Goal: Use online tool/utility: Utilize a website feature to perform a specific function

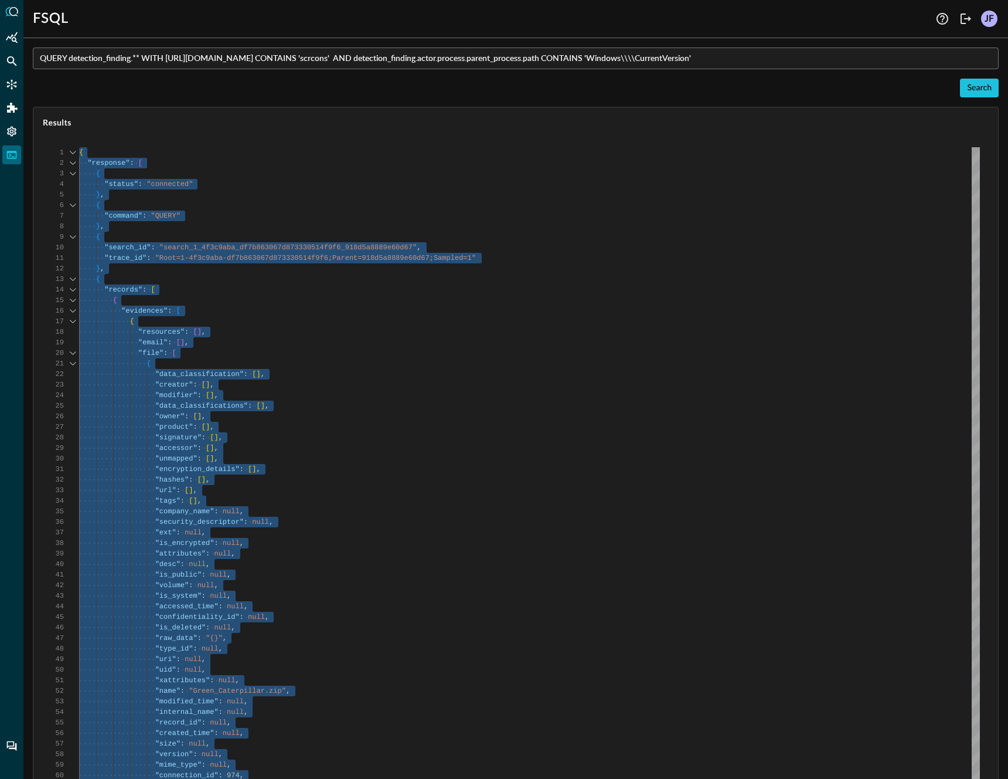
type textarea ""record_id": null, "class_uid": "2004", "timezone_offset": null, "status_id": "…"
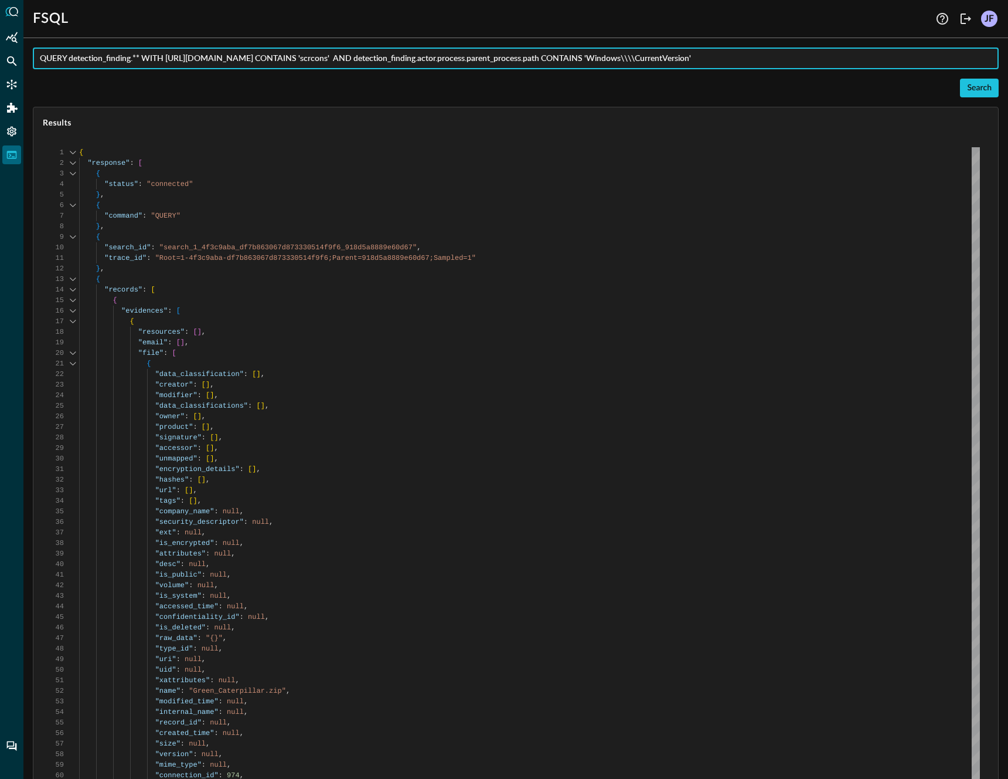
drag, startPoint x: 804, startPoint y: 61, endPoint x: 69, endPoint y: 62, distance: 735.2
click at [69, 62] on input "QUERY detection_finding.** WITH [URL][DOMAIN_NAME] CONTAINS 'scrcons' AND detec…" at bounding box center [519, 58] width 959 height 22
type input "QUERY [DOMAIN_NAME]_mfa = TRUE AND"
type input "QUERY authentication.is_mfa = TRUE AND authentication.status_id = FAILURE"
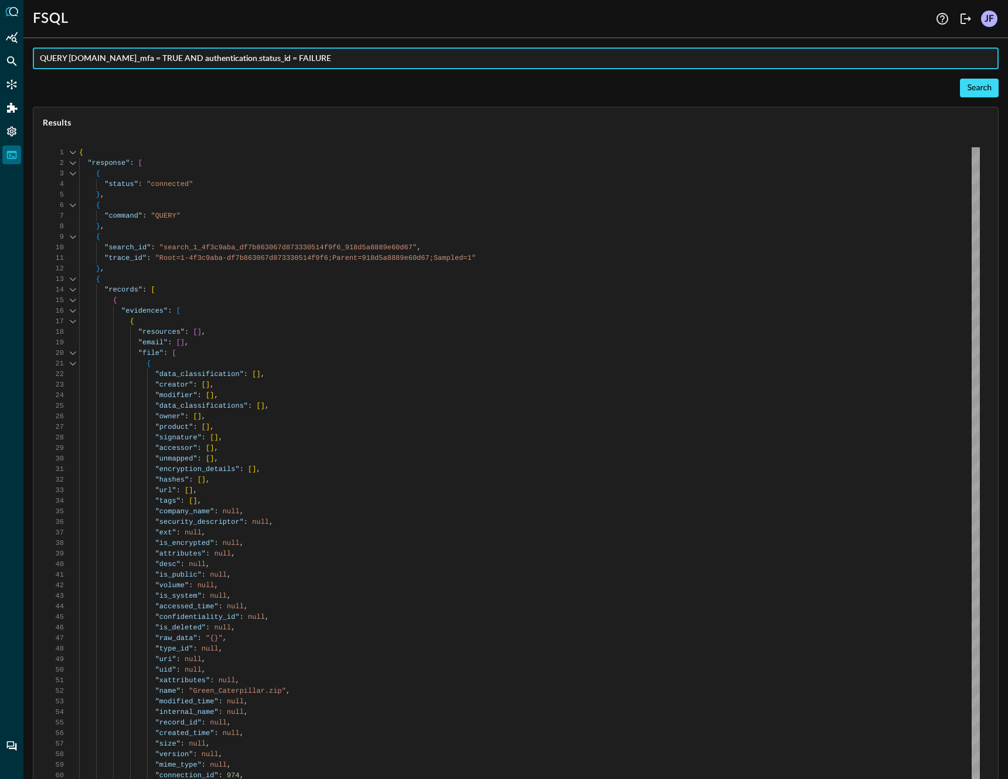
click at [968, 81] on div "Search" at bounding box center [979, 88] width 25 height 15
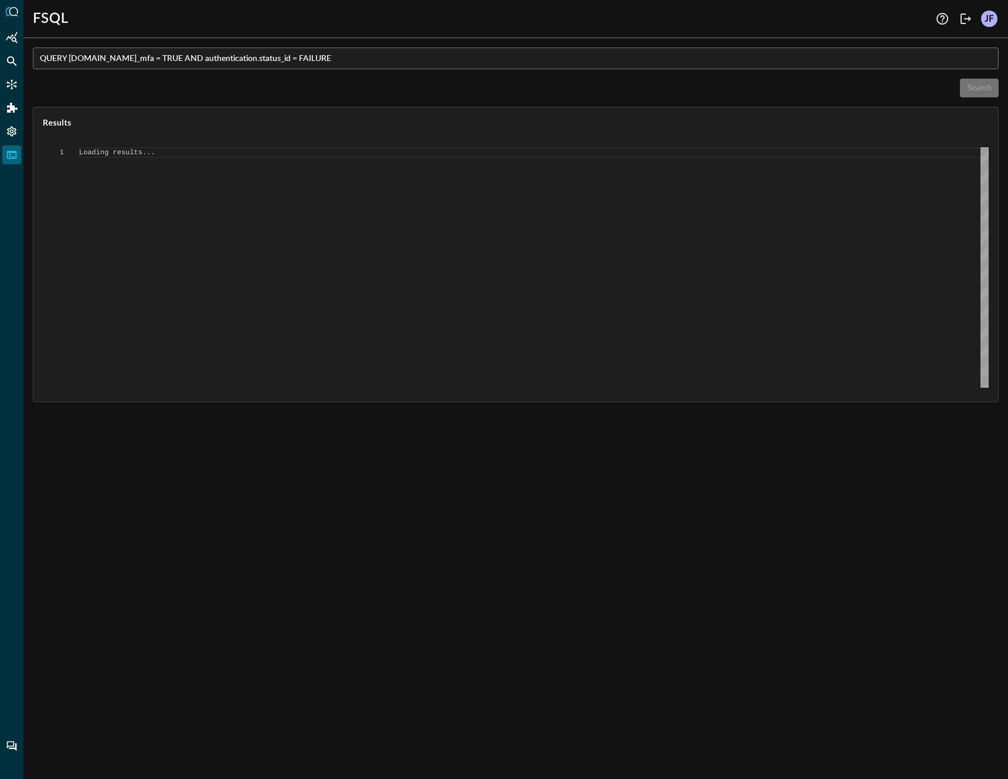
scroll to position [0, 0]
type textarea "{ "response": [ { "status": "connected" }, { "command": "QUERY" }, { "search_id…"
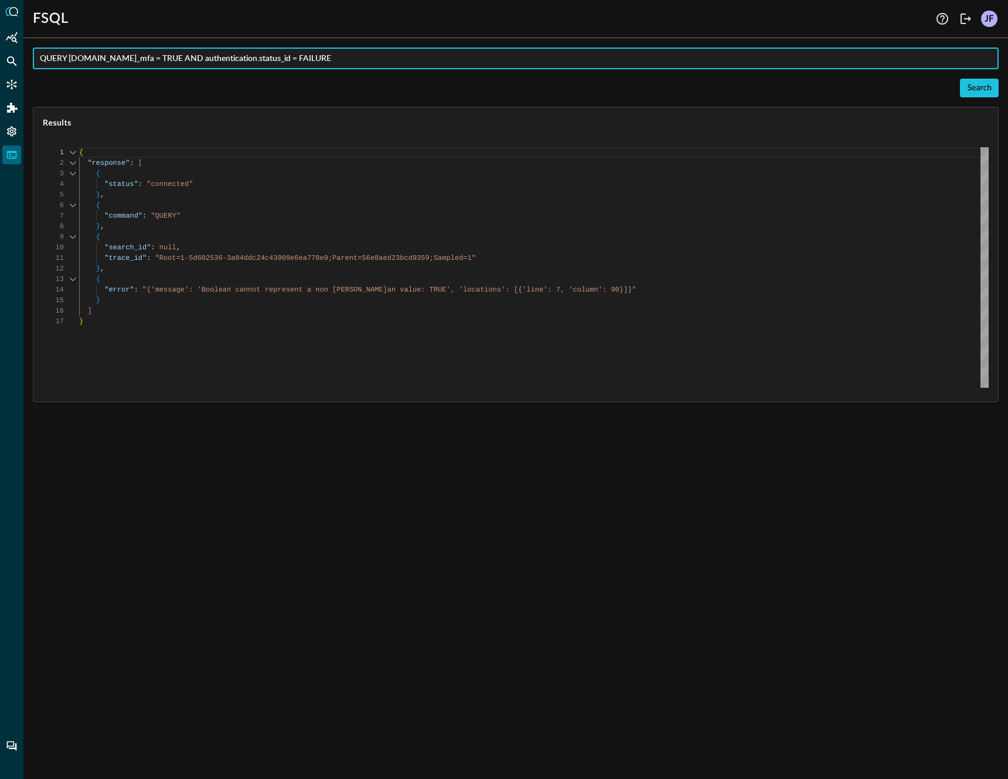
drag, startPoint x: 338, startPoint y: 55, endPoint x: 39, endPoint y: 35, distance: 299.7
click at [39, 35] on div "FSQL Help Logout JF QUERY authentication.is_mfa = TRUE AND authentication.statu…" at bounding box center [515, 389] width 985 height 779
drag, startPoint x: 191, startPoint y: 59, endPoint x: 70, endPoint y: 55, distance: 121.4
click at [70, 55] on input "QUERY ((process_activity." at bounding box center [519, 58] width 959 height 22
paste input "process.cmd_line='* -f *' OR process_activity.process.cmd_line='* -b *' ) AND (…"
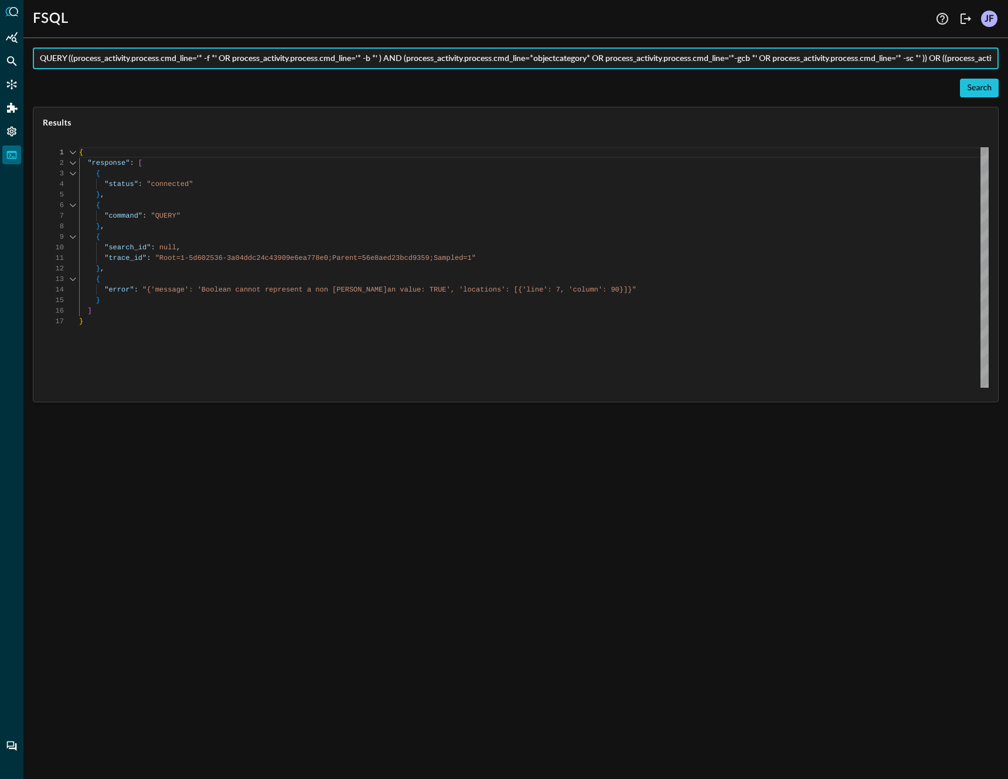
scroll to position [0, 317]
type input "QUERY ((process_activity.process.cmd_line='* -f *' OR process_activity.process.…"
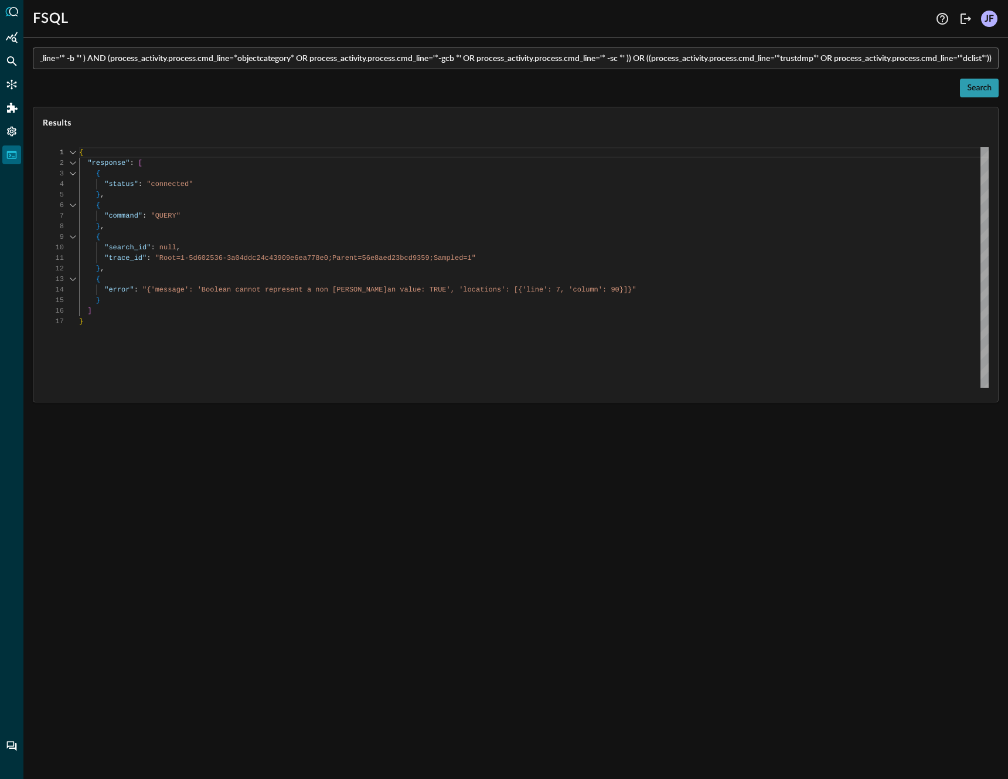
scroll to position [0, 0]
click at [971, 87] on div "Search" at bounding box center [979, 88] width 25 height 15
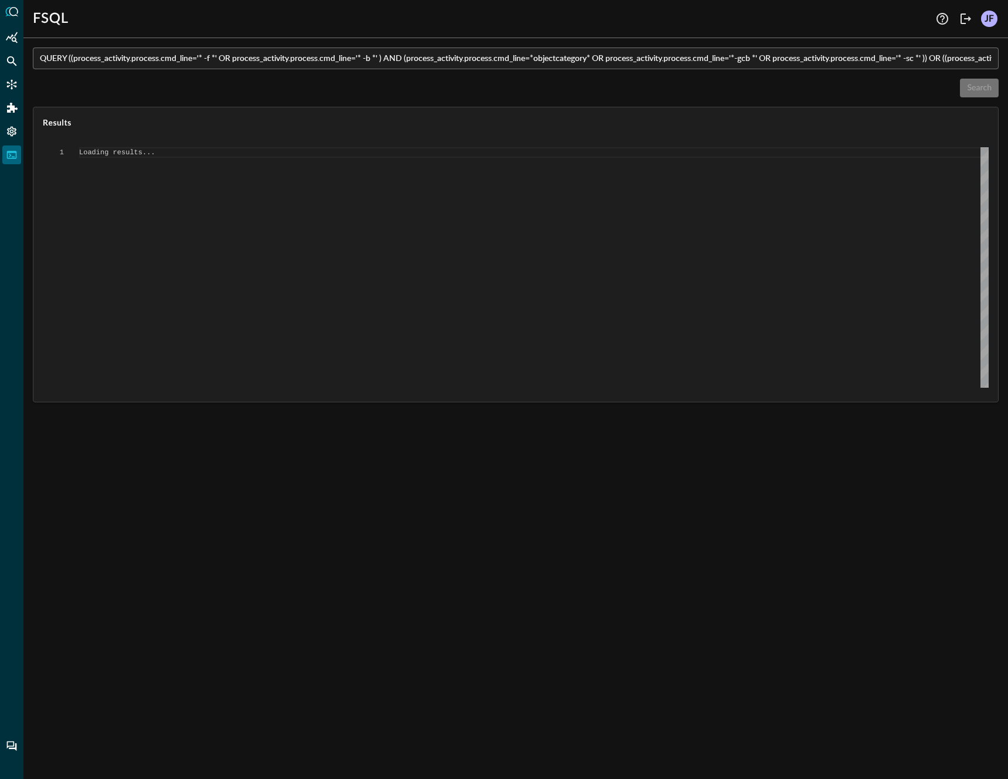
type textarea "{ "response": [ "Error invoking FSQL: Error: Server responded with 504: " ] }"
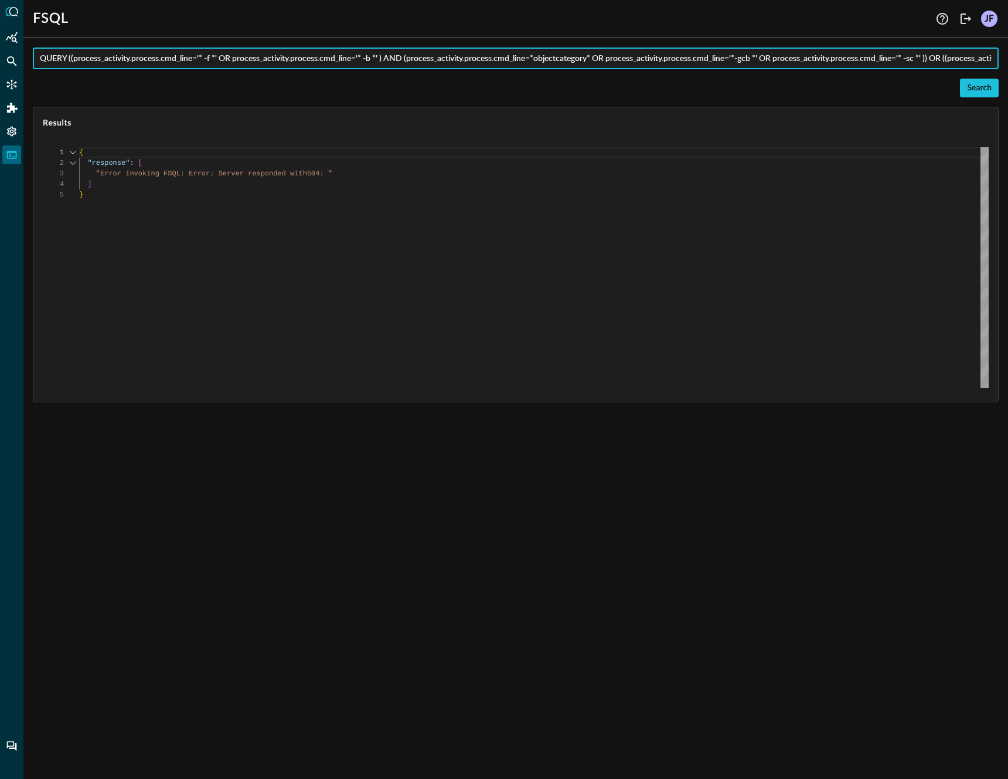
click at [267, 56] on input "QUERY ((process_activity.process.cmd_line='* -f *' OR process_activity.process.…" at bounding box center [519, 58] width 959 height 22
paste input "((process_activity.process.cmd_line CONTAINS '-f' OR process_activity.process.c…"
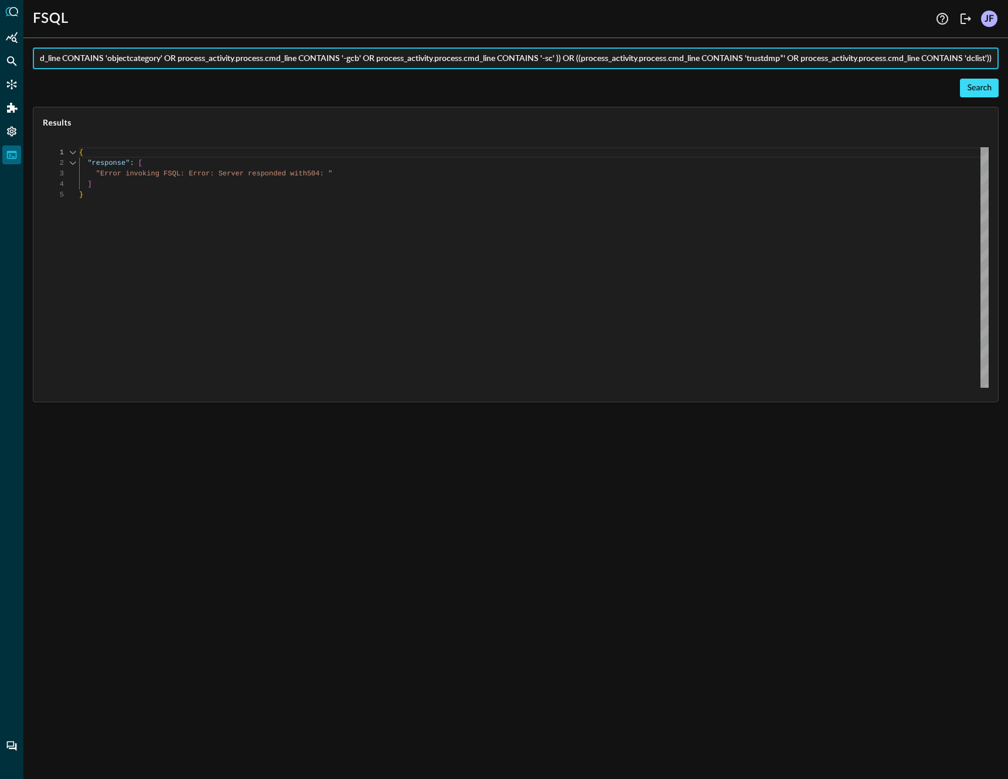
type input "((process_activity.process.cmd_line CONTAINS '-f' OR process_activity.process.c…"
click at [990, 91] on div "Search" at bounding box center [979, 88] width 25 height 15
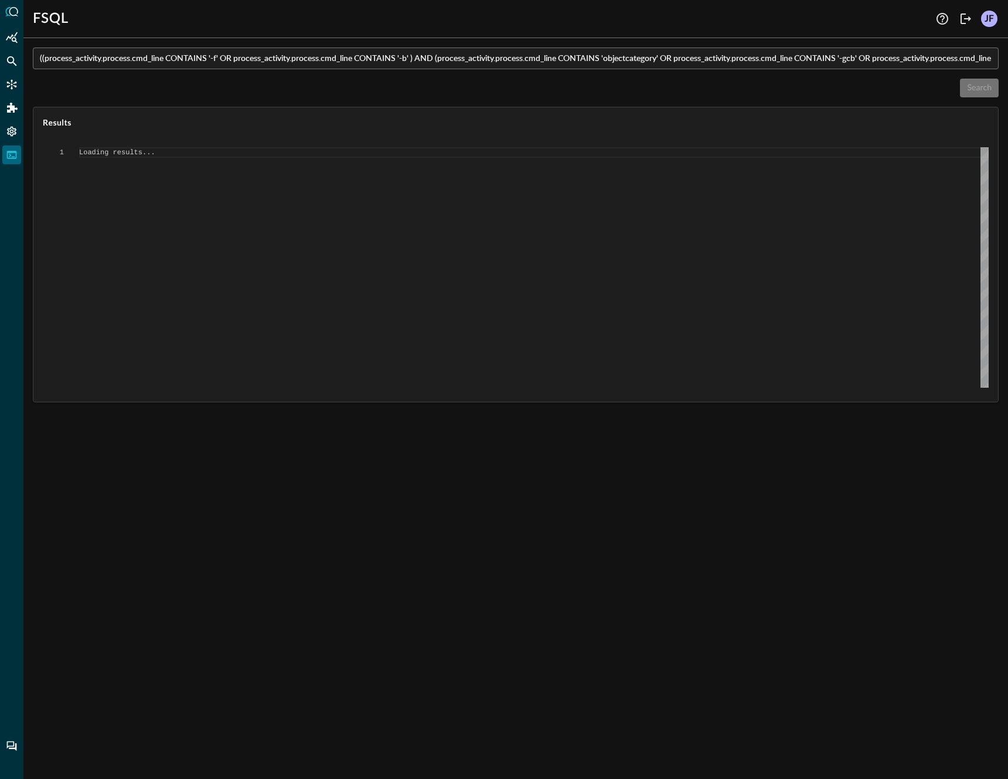
type textarea "{ "response": [ "{\"error\": \"Expected {{Suppress:('EXPLAIN') Suppress:({'GRAP…"
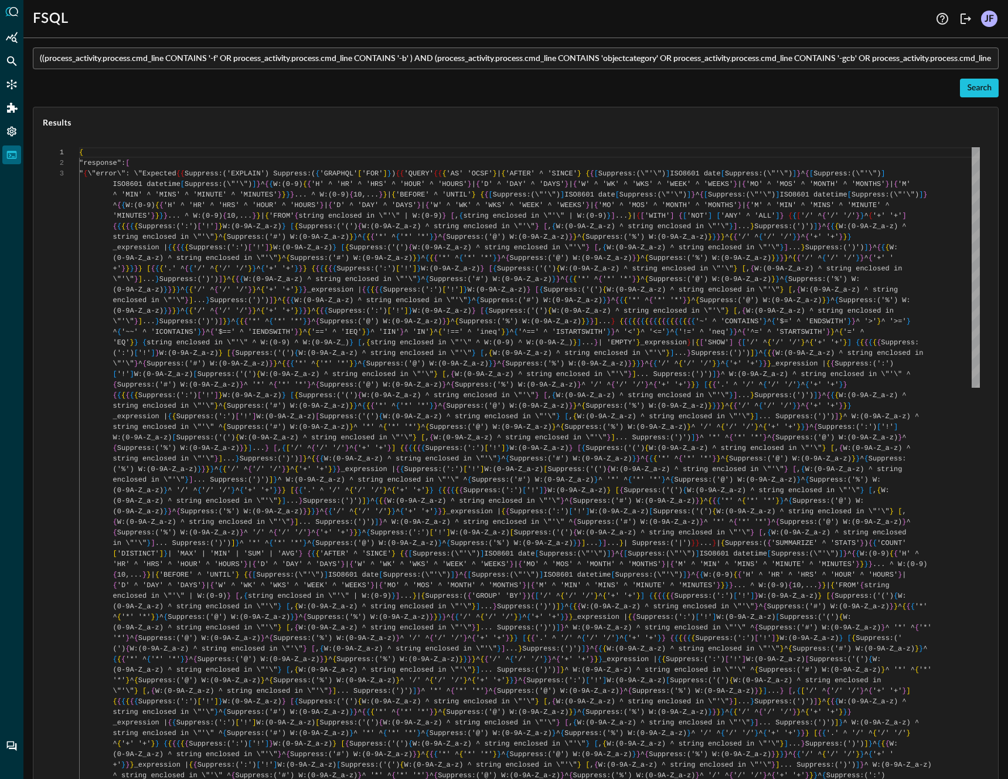
scroll to position [21, 0]
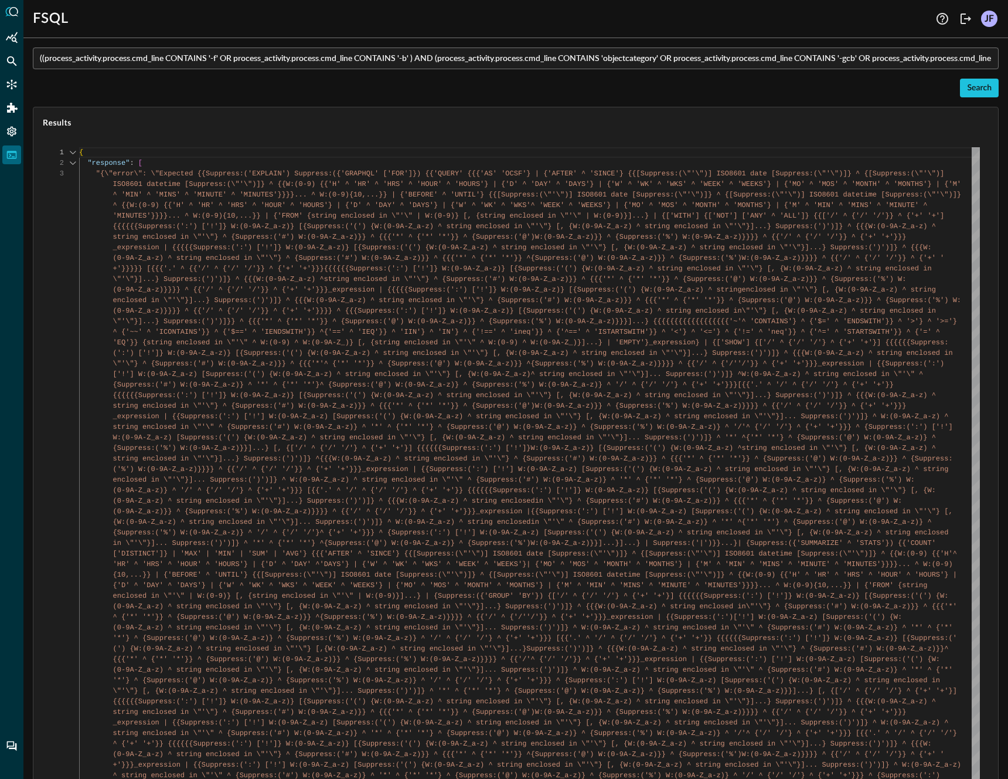
click at [227, 60] on input "((process_activity.process.cmd_line CONTAINS '-f' OR process_activity.process.c…" at bounding box center [519, 58] width 959 height 22
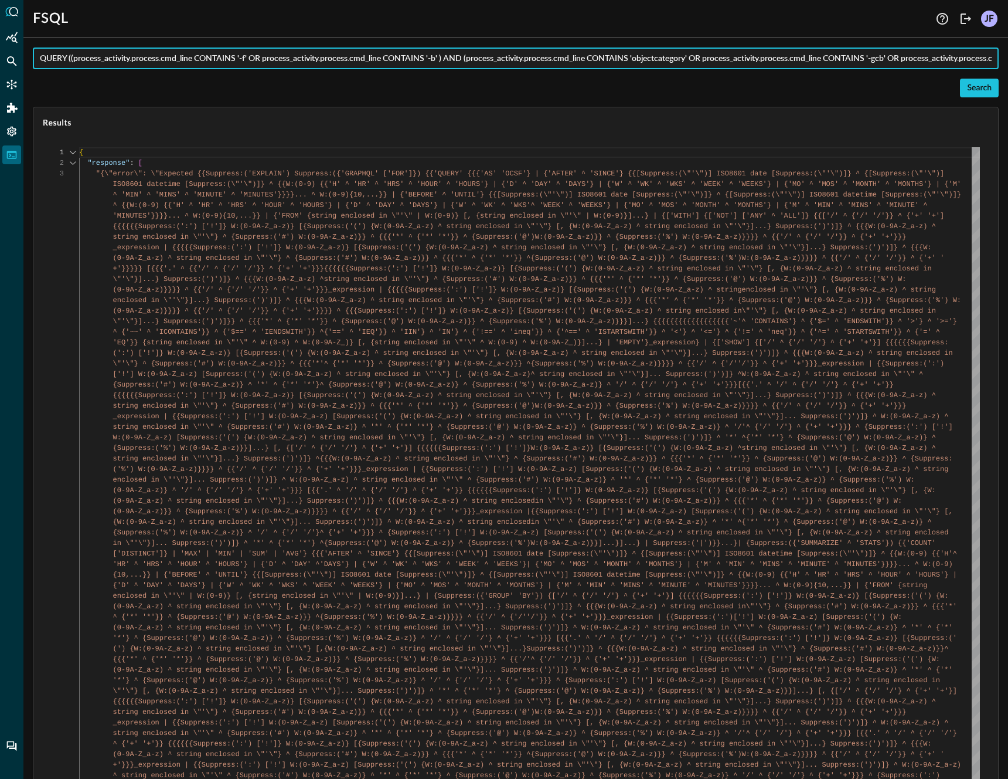
type input "QUERY ((process_activity.process.cmd_line CONTAINS '-f' OR process_activity.pro…"
click at [967, 91] on div "Search" at bounding box center [979, 88] width 25 height 15
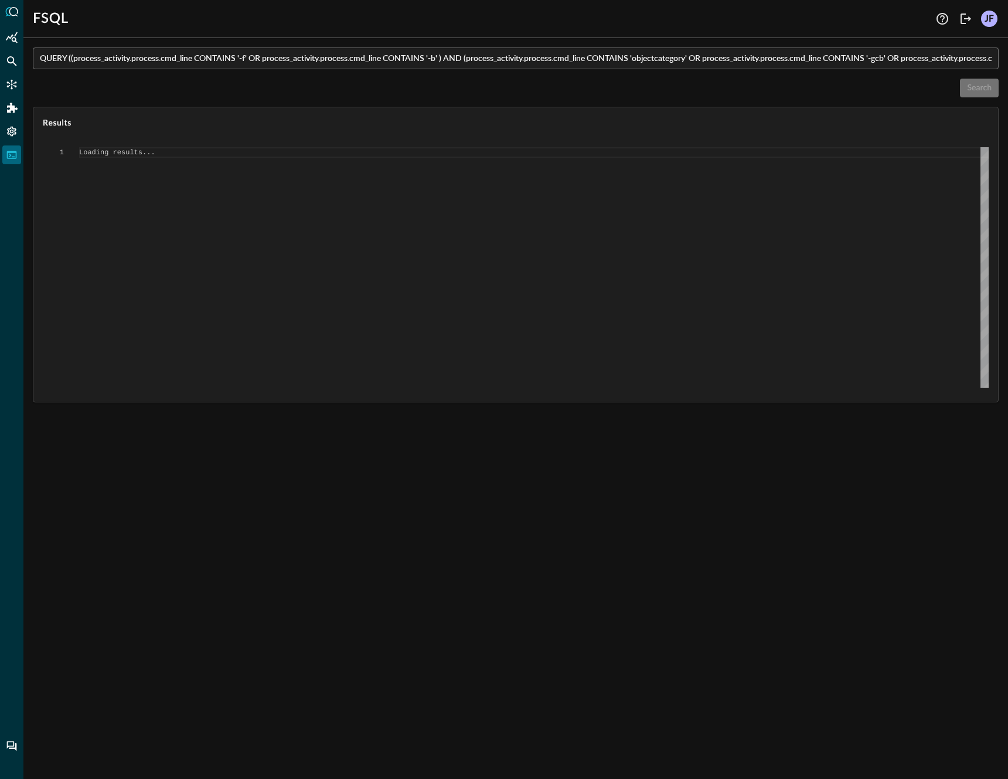
type textarea "{ "response": [ "Error invoking FSQL: Error: Server responded with 504: " ] }"
click at [38, 62] on div "QUERY ((process_activity.process.cmd_line CONTAINS '-f' OR process_activity.pro…" at bounding box center [516, 58] width 966 height 22
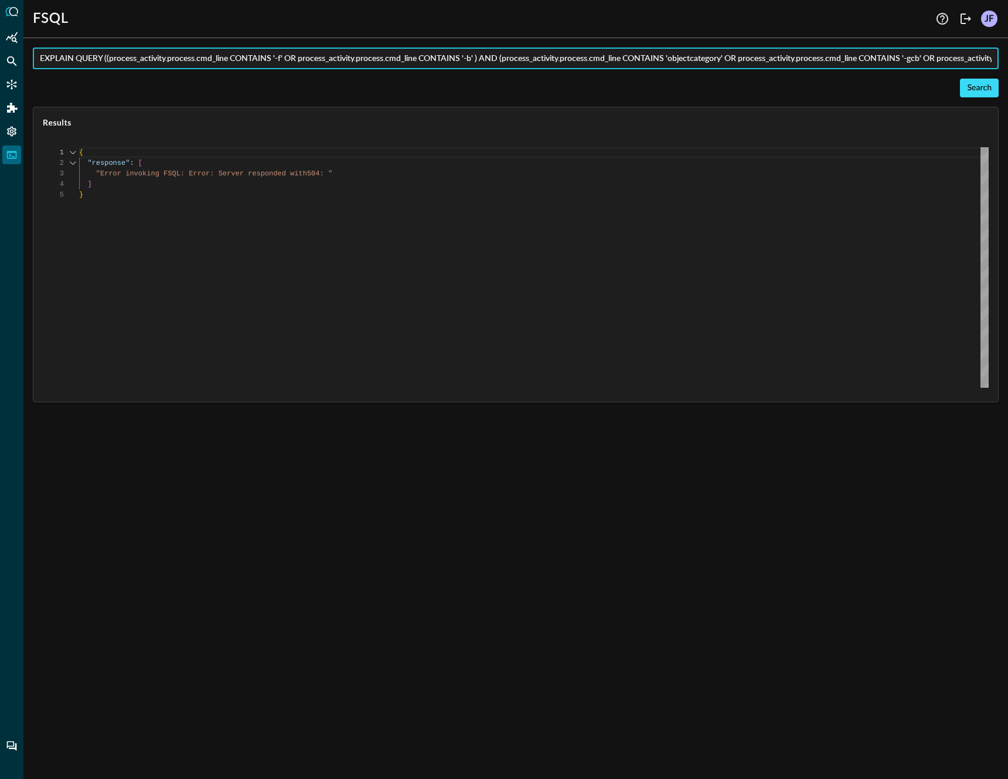
type input "EXPLAIN QUERY ((process_activity.process.cmd_line CONTAINS '-f' OR process_acti…"
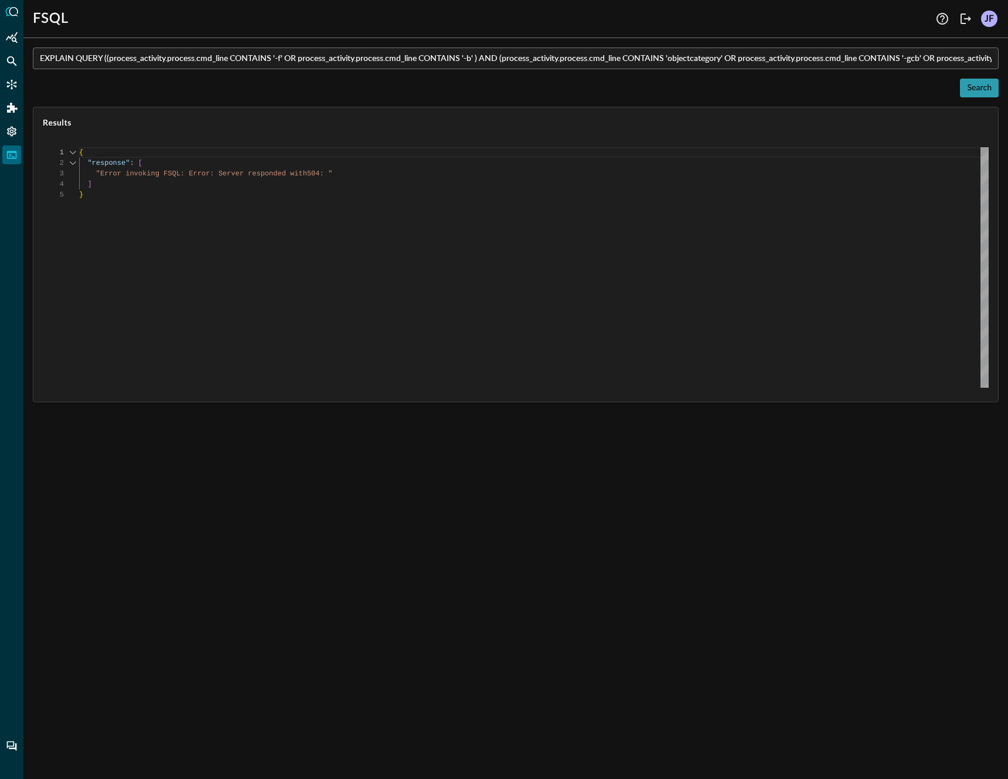
click at [978, 89] on div "Search" at bounding box center [979, 88] width 25 height 15
click at [977, 91] on div "Search" at bounding box center [979, 88] width 25 height 15
type textarea "{ "response": [ "Error invoking FSQL: Error: Server responded with 504: " ] }"
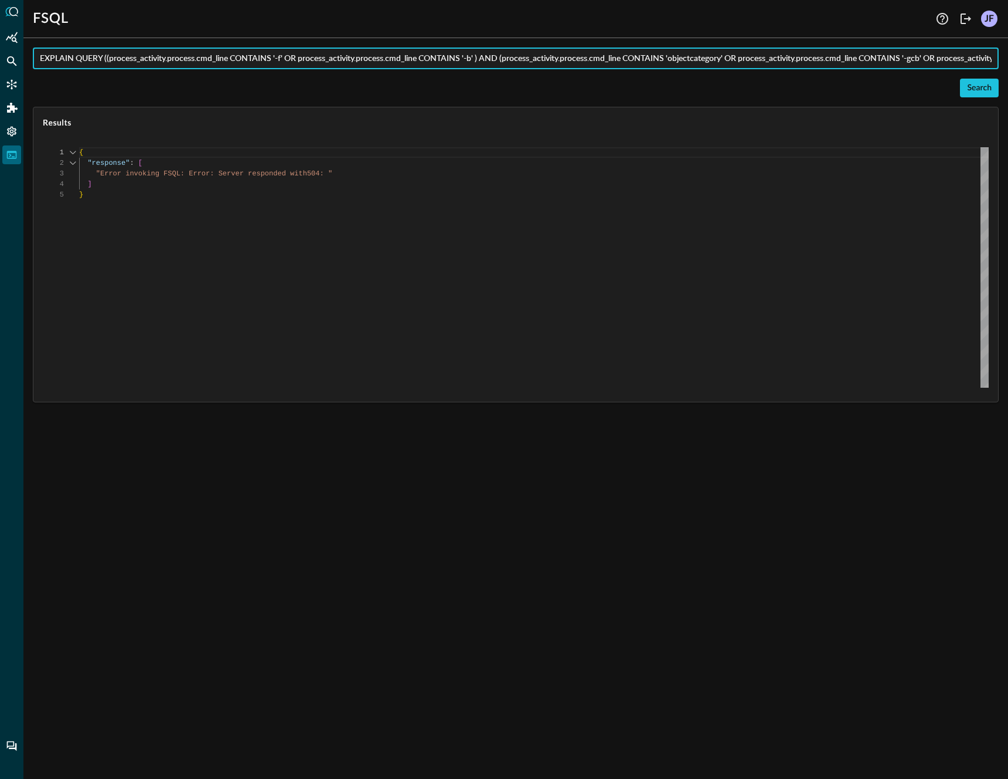
drag, startPoint x: 77, startPoint y: 61, endPoint x: 25, endPoint y: 57, distance: 52.3
click at [25, 57] on div "EXPLAIN QUERY ((process_activity.process.cmd_line CONTAINS '-f' OR process_acti…" at bounding box center [515, 412] width 985 height 731
click at [834, 60] on input "QUERY ((process_activity.process.cmd_line CONTAINS '-f' OR process_activity.pro…" at bounding box center [519, 58] width 959 height 22
click at [824, 60] on input "QUERY ((process_activity.process.cmd_line CONTAINS '-f' OR process_activity.pro…" at bounding box center [519, 58] width 959 height 22
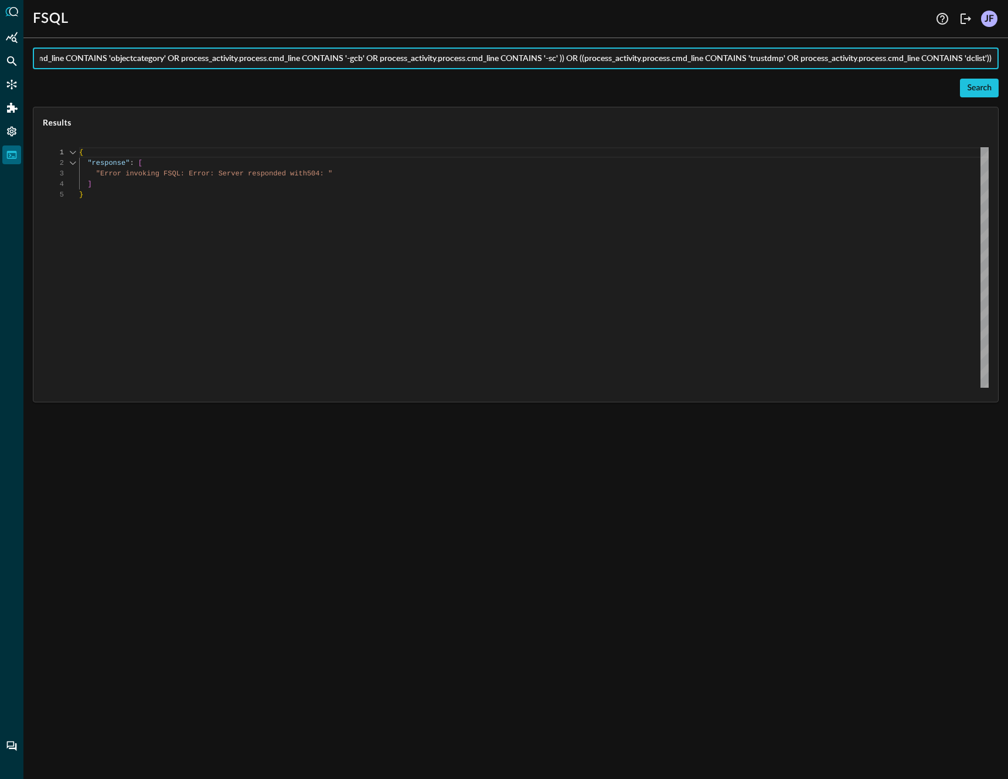
scroll to position [0, 0]
click at [357, 57] on input "QUERY ((process_activity.process.cmd_line CONTAINS '-f' OR process_activity.pro…" at bounding box center [519, 58] width 959 height 22
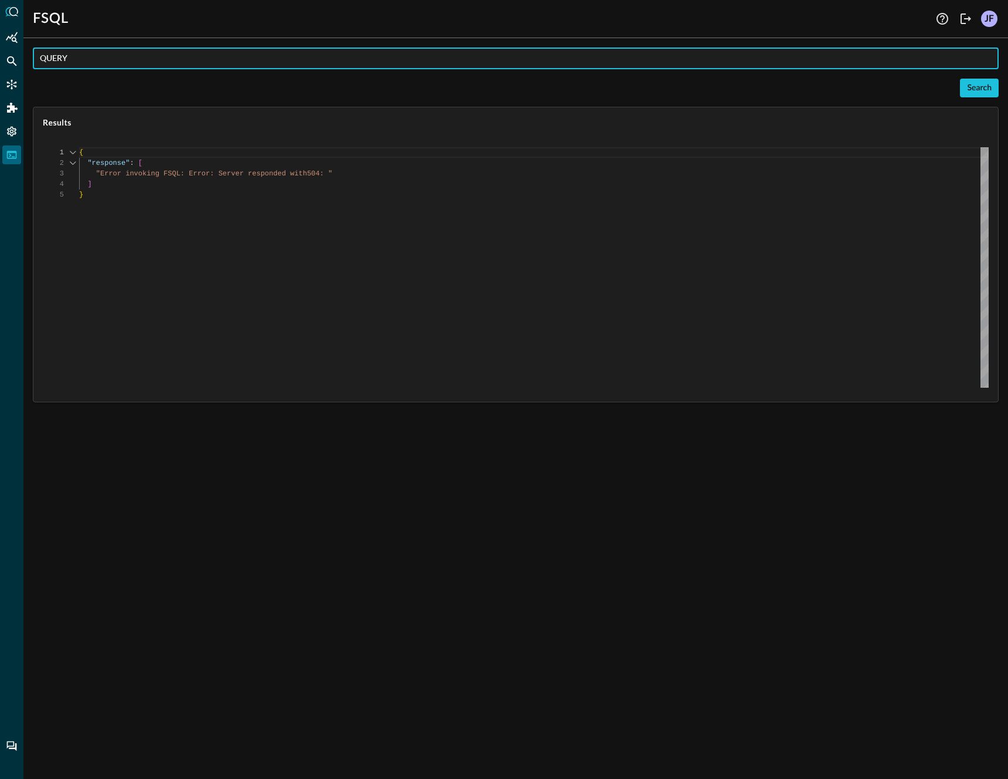
paste input "vulnerability_finding.severity_id IN ('FATAL', 'CRITICAL')"
type input "QUERY vulnerability_finding.severity_id IN (FATAL, CRITICAL)"
click at [974, 90] on div "Search" at bounding box center [979, 88] width 25 height 15
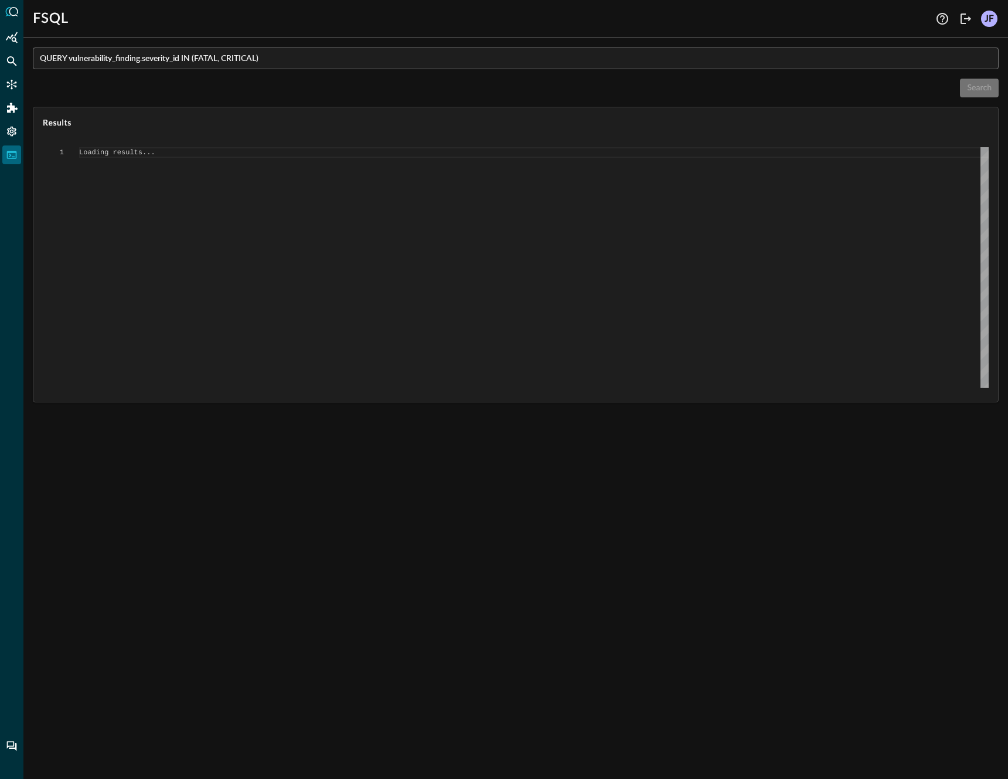
type textarea "{ "response": [ { "error": "Expected end of text, found '(' (at char 43), (line…"
click at [269, 60] on input "QUERY vulnerability_finding.severity_id IN (FATAL, CRITICAL)" at bounding box center [519, 58] width 959 height 22
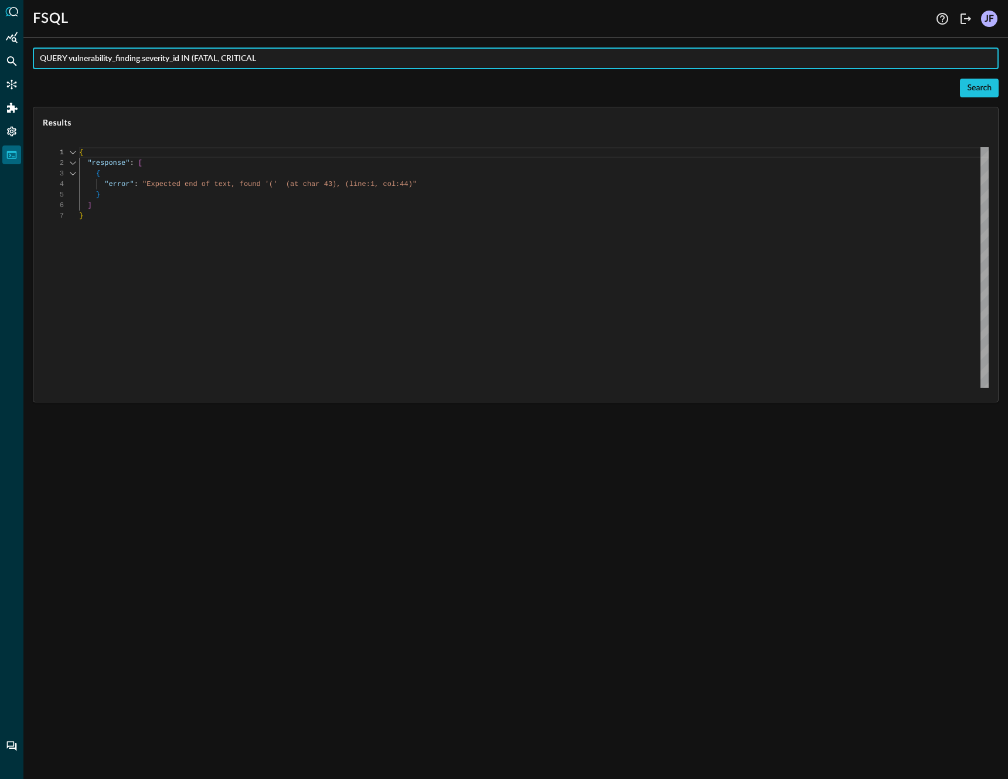
click at [198, 57] on input "QUERY vulnerability_finding.severity_id IN (FATAL, CRITICAL" at bounding box center [519, 58] width 959 height 22
type input "QUERY vulnerability_finding.severity_id IN FATAL, CRITICAL"
click at [978, 87] on div "Search" at bounding box center [979, 88] width 25 height 15
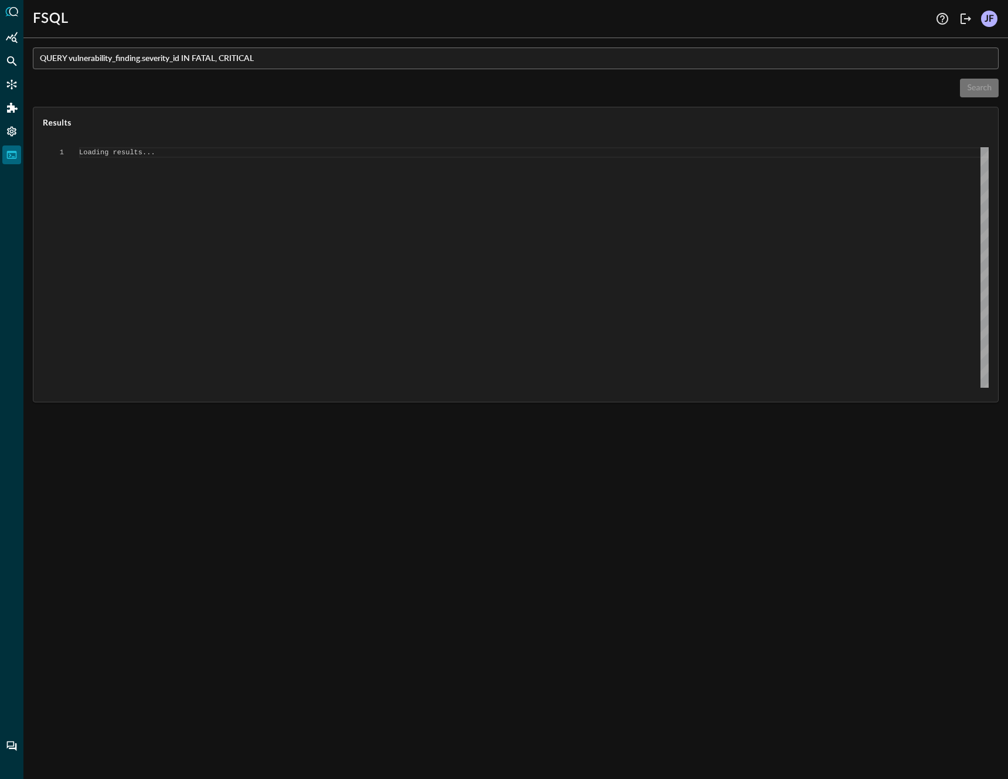
scroll to position [0, 0]
type textarea "{ "response": [ { "status": "connected" }, { "command": "QUERY" }, { "search_id…"
click at [283, 209] on div "{ "response" : [ { "status" : "connected" } , { "command" : "QUERY" } , { "sear…" at bounding box center [534, 267] width 910 height 240
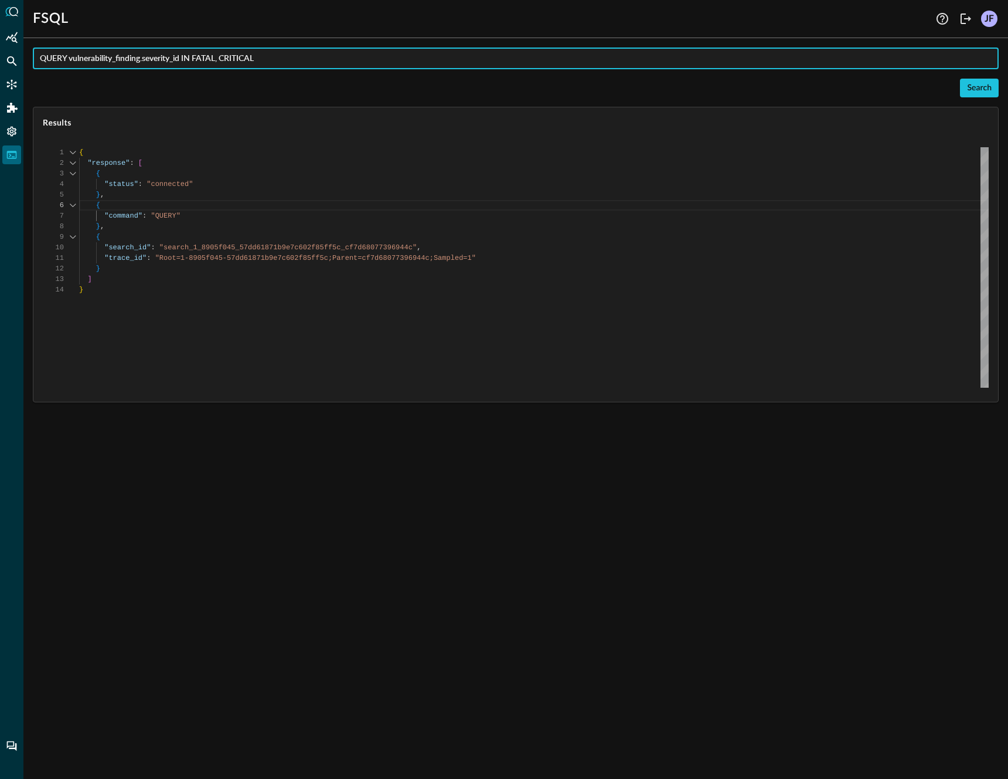
drag, startPoint x: 301, startPoint y: 59, endPoint x: 191, endPoint y: 57, distance: 110.2
click at [191, 57] on input "QUERY vulnerability_finding.severity_id IN FATAL, CRITICAL" at bounding box center [519, 58] width 959 height 22
click at [189, 56] on input "QUERY vulnerability_finding.severity_id IN FATAL, CRITICAL" at bounding box center [519, 58] width 959 height 22
type input "QUERY vulnerability_finding.severity_id = FATAL"
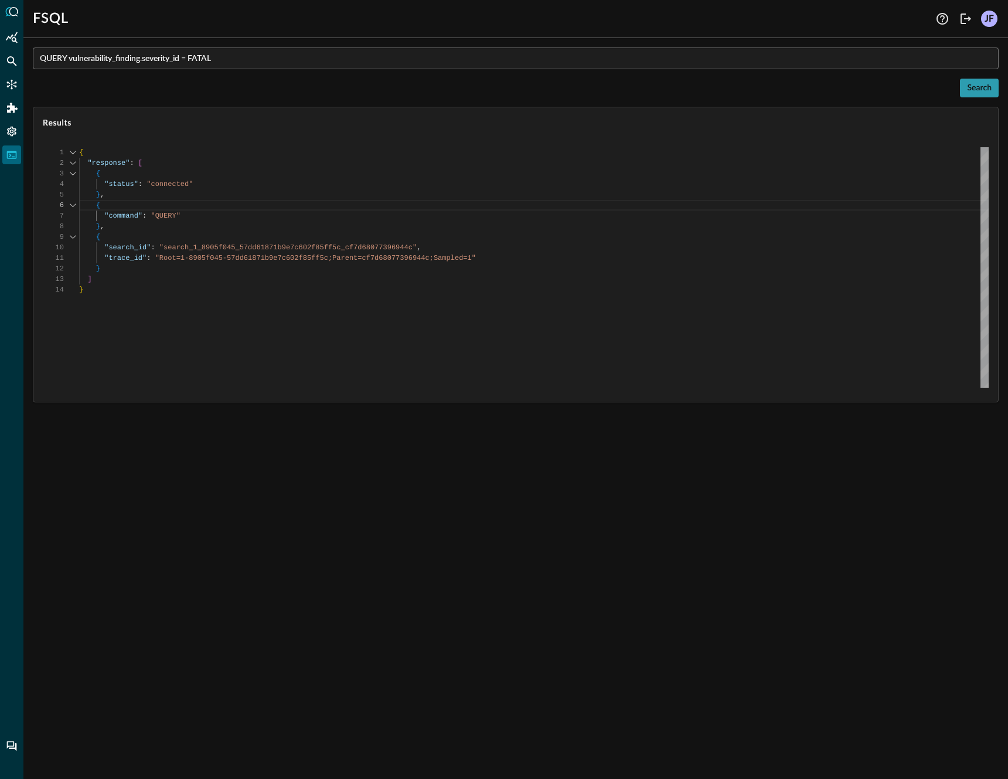
click at [979, 90] on div "Search" at bounding box center [979, 88] width 25 height 15
type textarea "{ "response": [ { "status": "connected" }, { "command": "QUERY" }, { "search_id…"
click at [320, 60] on input "QUERY vulnerability_finding.severity_id = FATAL" at bounding box center [519, 58] width 959 height 22
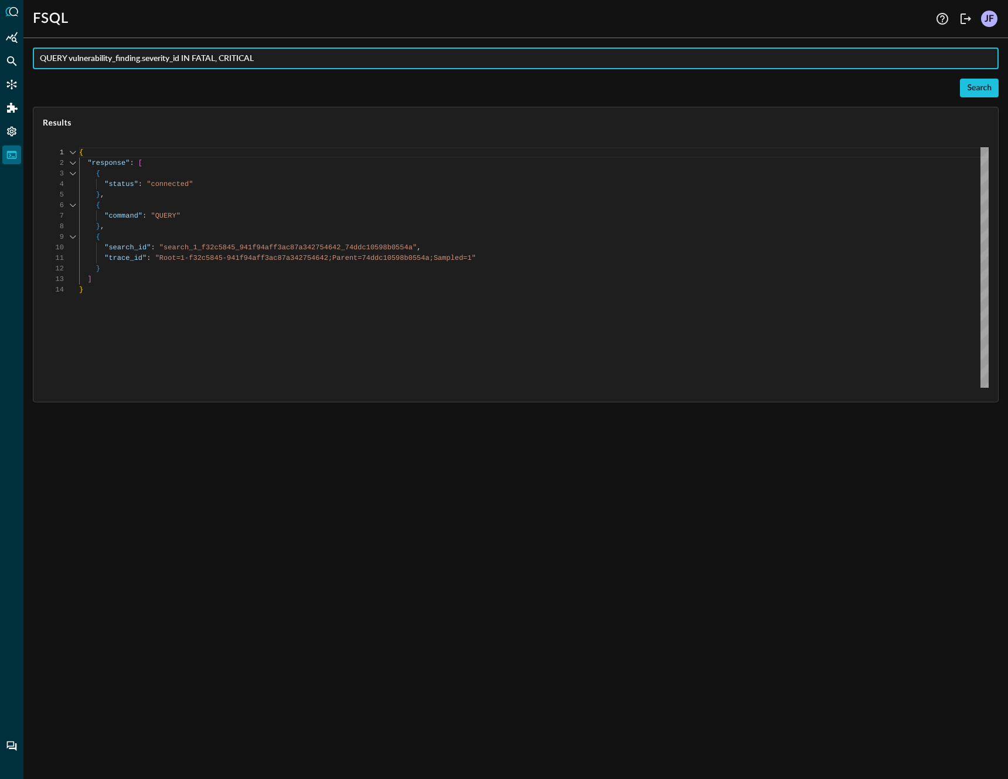
click at [320, 57] on input "QUERY vulnerability_finding.severity_id IN FATAL, CRITICAL" at bounding box center [519, 58] width 959 height 22
click at [115, 59] on input "QUERY vulnerability_finding.severity_id IN FATAL, CRITICAL" at bounding box center [519, 58] width 959 height 22
type input "QUERY detection_finding.severity_id IN FATAL, CRITICAL"
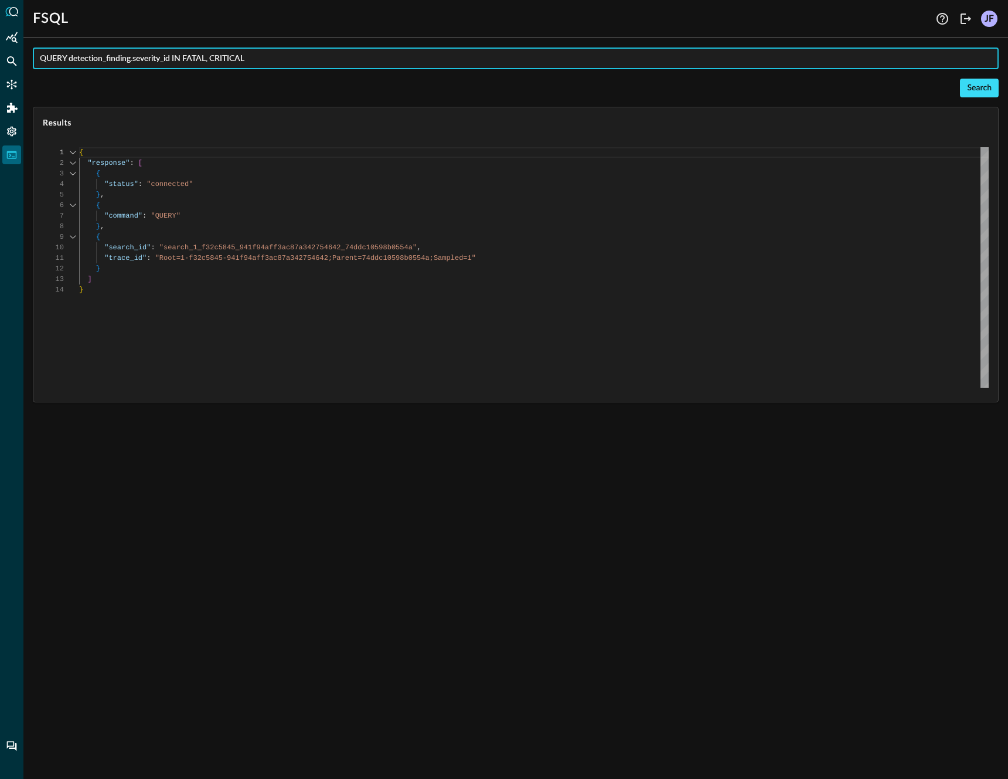
click at [990, 94] on div "Search" at bounding box center [979, 88] width 25 height 15
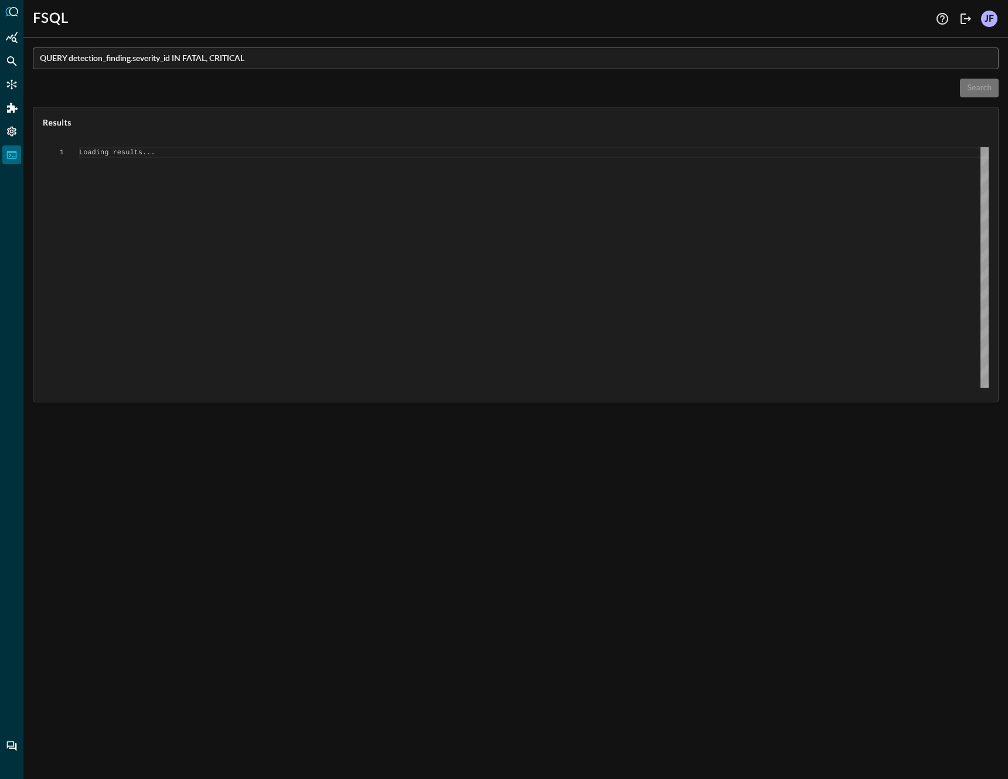
scroll to position [0, 0]
type textarea "{ "response": [ { "status": "connected" }, { "command": "QUERY" }, { "search_id…"
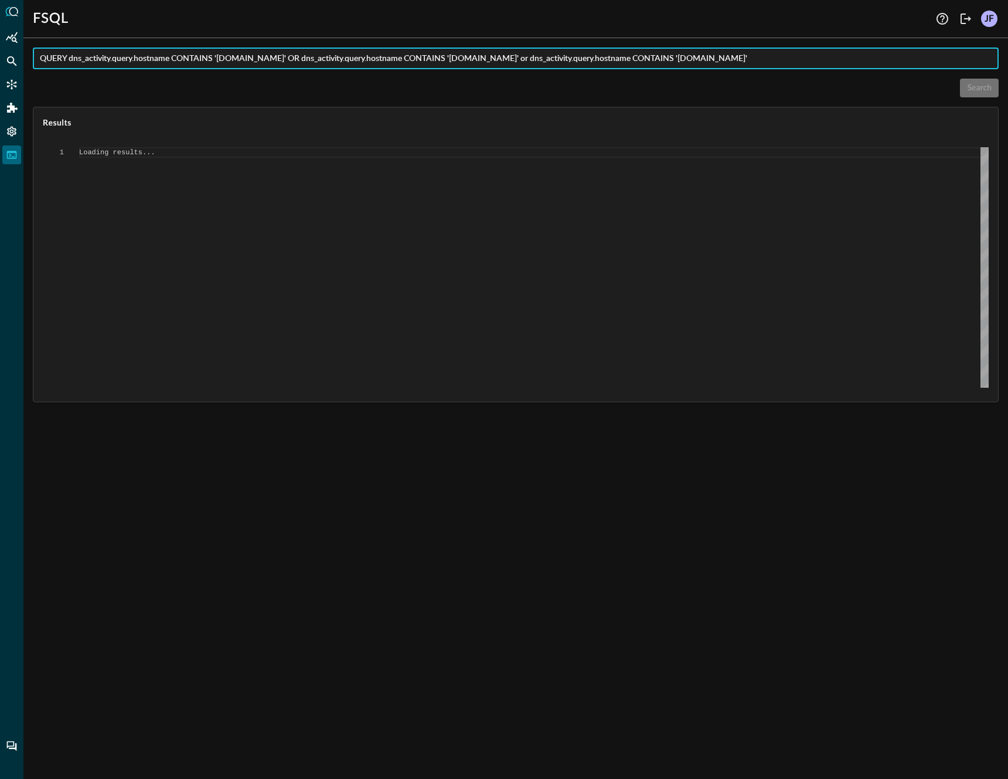
click at [715, 57] on input "QUERY dns_activity.query.hostname CONTAINS '[DOMAIN_NAME]' OR dns_activity.quer…" at bounding box center [519, 58] width 959 height 22
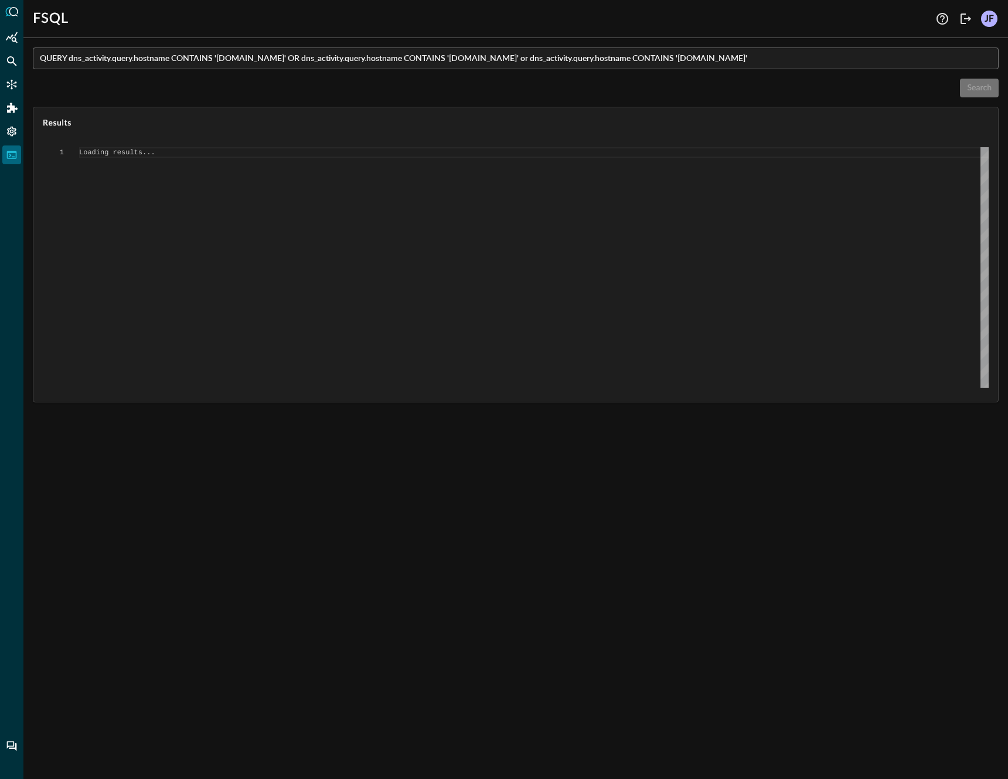
type textarea "{ "response": [ { "status": "connected" }, { "command": "QUERY" }, { "search_id…"
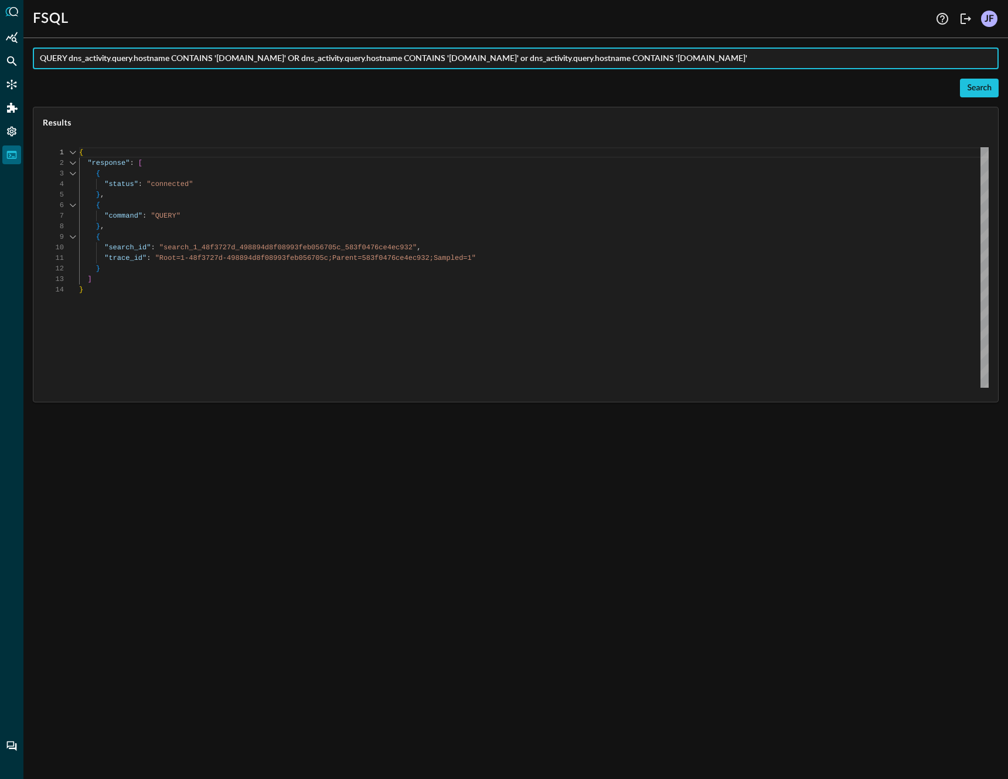
paste input "web_resources_activity.web_resources.type=security_group AND (web_resources_act…"
type input "QUERY web_resources_activity.web_resources.type=security_group AND (web_resourc…"
click at [988, 87] on div "Search" at bounding box center [979, 88] width 25 height 15
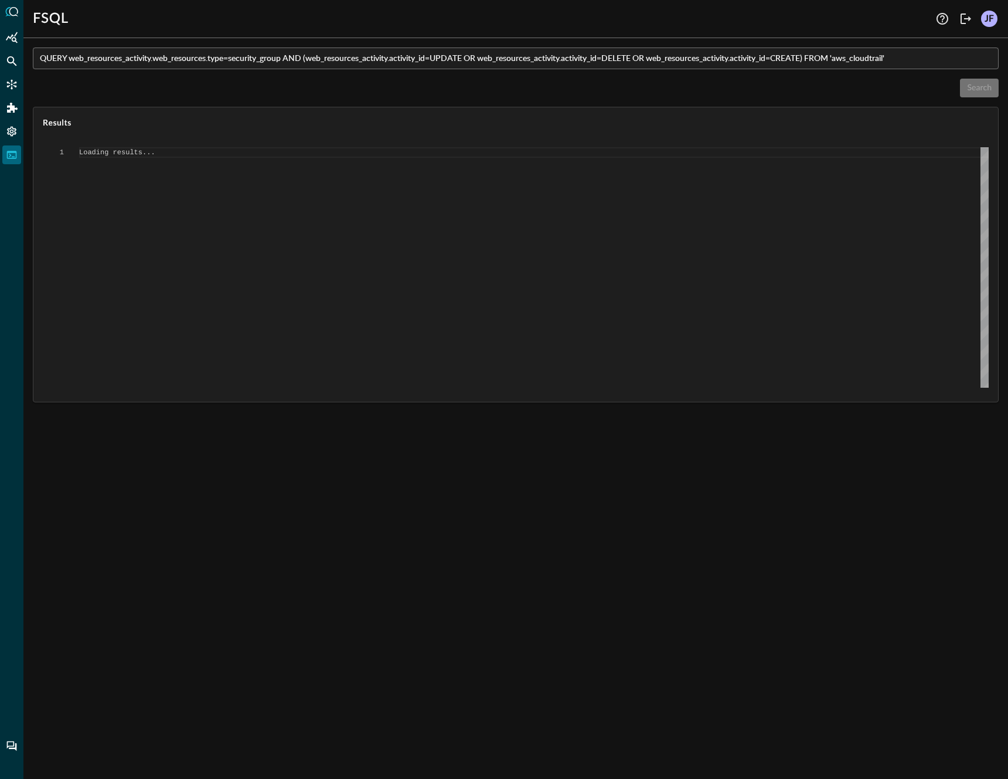
scroll to position [0, 0]
type textarea "{ "response": [ { "error": "Expected end of text, found '=' (at char 47), (line…"
click at [956, 58] on input "QUERY web_resources_activity.web_resources.type=security_group AND (web_resourc…" at bounding box center [519, 58] width 959 height 22
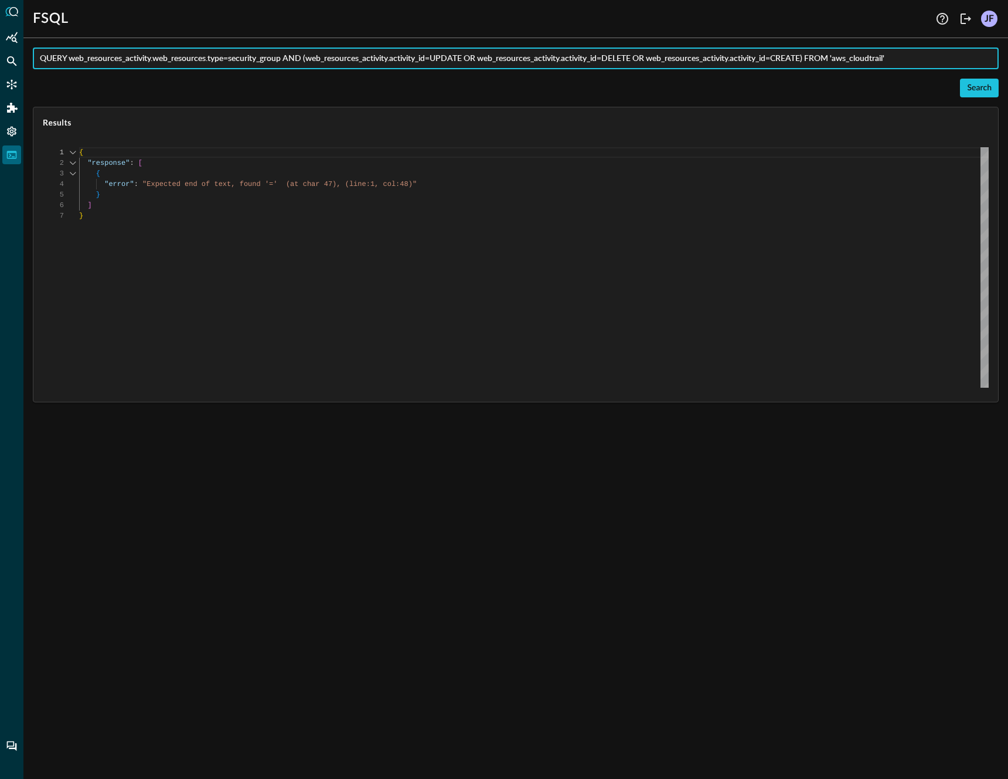
click at [232, 56] on input "QUERY web_resources_activity.web_resources.type=security_group AND (web_resourc…" at bounding box center [519, 58] width 959 height 22
type input "QUERY web_resources_activity.web_resources.type='security_group' AND (web_resou…"
click at [976, 90] on div "Search" at bounding box center [979, 88] width 25 height 15
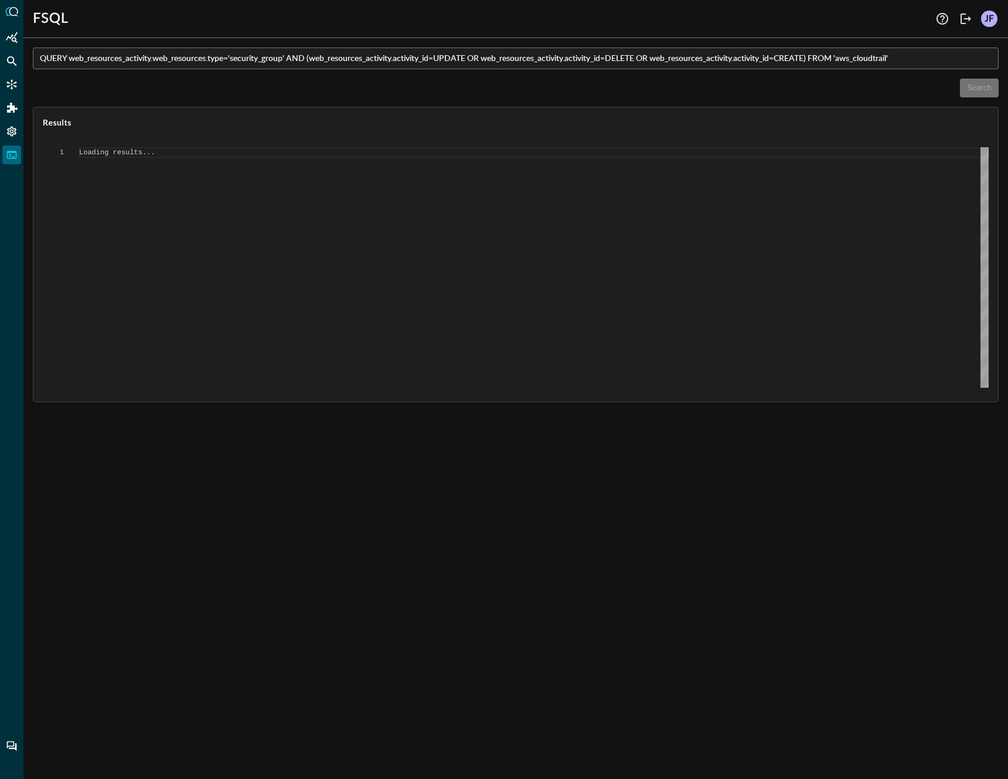
scroll to position [0, 0]
click at [611, 61] on input "QUERY web_resources_activity.web_resources.type='security_group' AND (web_resou…" at bounding box center [519, 58] width 959 height 22
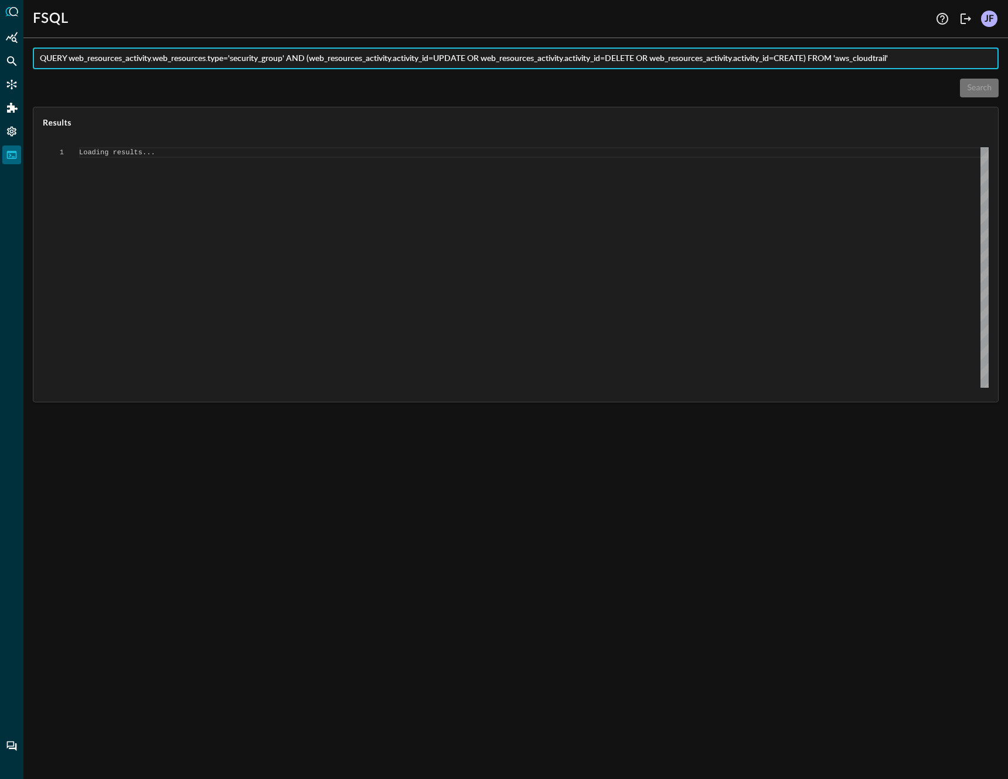
click at [611, 61] on input "QUERY web_resources_activity.web_resources.type='security_group' AND (web_resou…" at bounding box center [519, 58] width 959 height 22
type textarea "{ "response": [ { "status": "connected" }, { "command": "QUERY" }, { "search_id…"
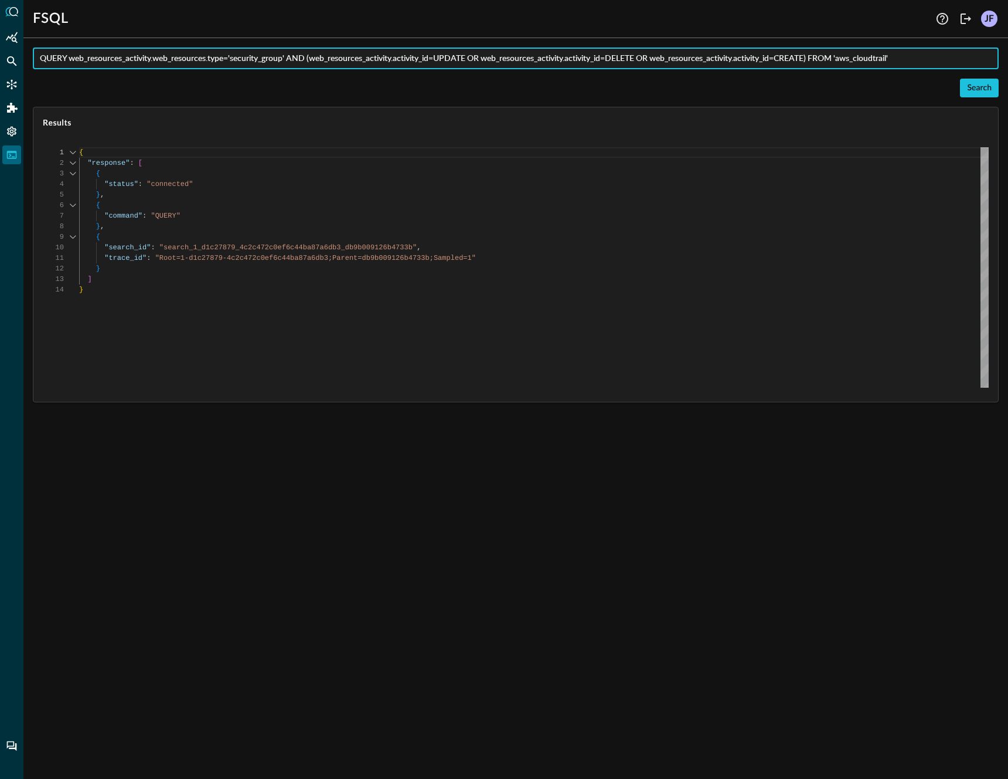
paste input "='*/webui/logoutconfirm.html?logon_hash=*' AND web_resources_activity.http_requ…"
type input "QUERY web_resources_activity.web_resources='*/webui/logoutconfirm.html?logon_ha…"
click at [981, 91] on div "Search" at bounding box center [979, 88] width 25 height 15
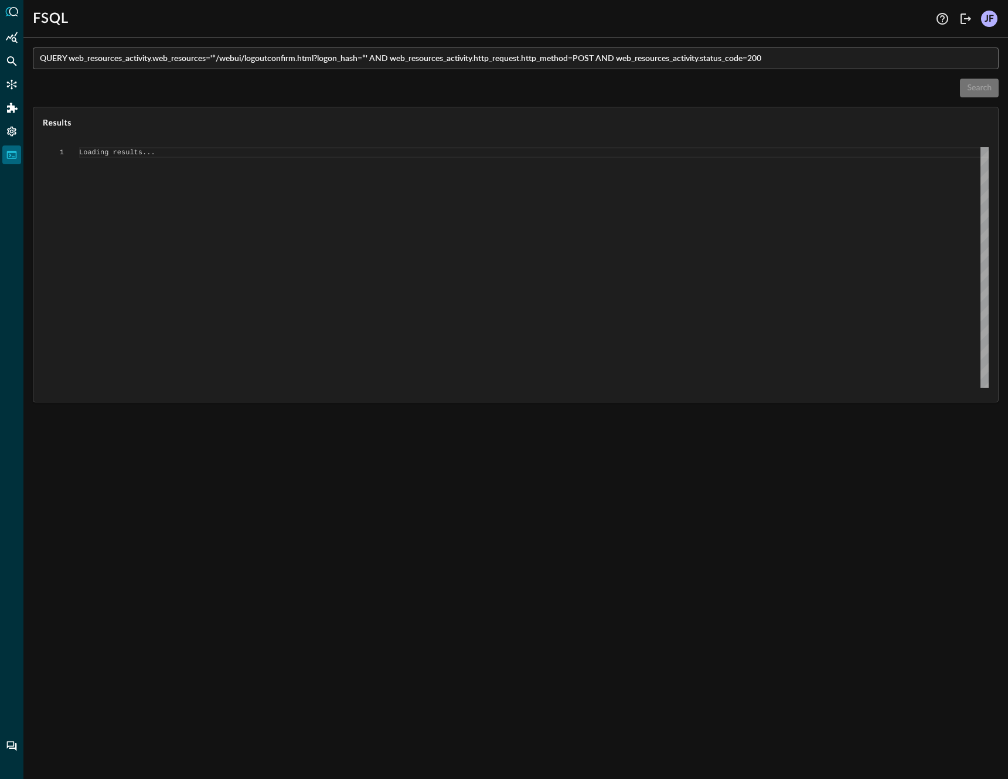
type textarea "{ "response": [ { "status": "connected" }, { "error": "Error parsing message wi…"
click at [212, 56] on input "QUERY web_resources_activity.web_resources='*/webui/logoutconfirm.html?logon_ha…" at bounding box center [519, 58] width 959 height 22
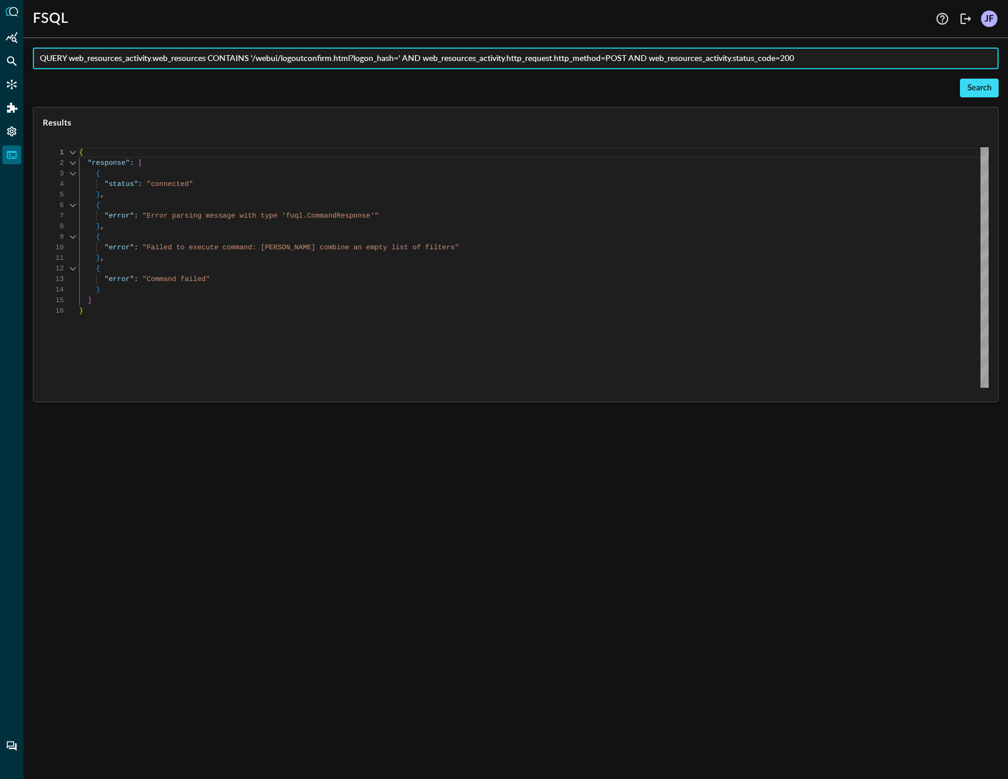
type input "QUERY web_resources_activity.web_resources CONTAINS '/webui/logoutconfirm.html?…"
click at [985, 89] on div "Search" at bounding box center [979, 88] width 25 height 15
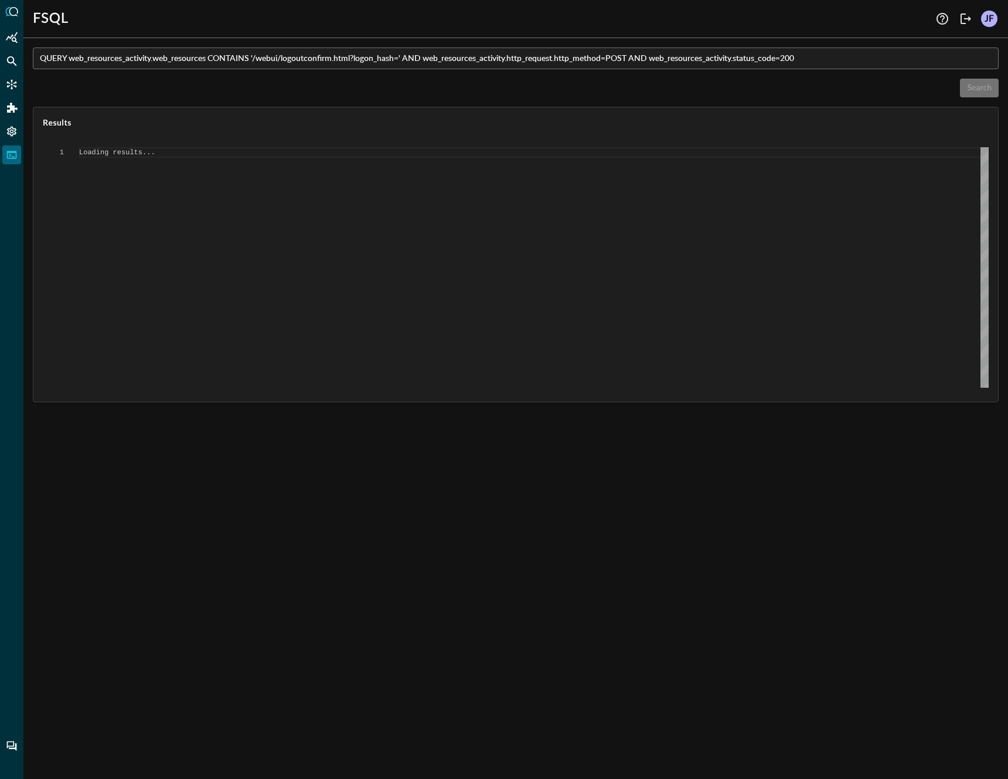
type textarea "{ "response": [ { "status": "connected" }, { "error": "Failed to execute comman…"
click at [614, 58] on input "QUERY web_resources_activity.web_resources CONTAINS '/webui/logoutconfirm.html?…" at bounding box center [519, 58] width 959 height 22
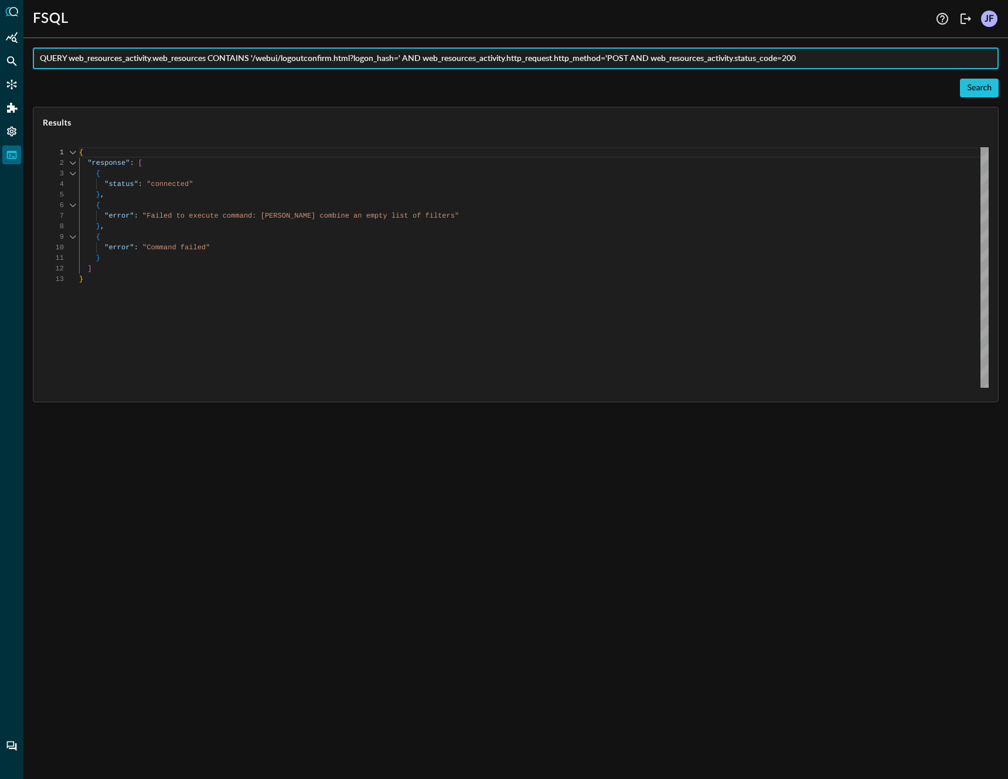
click at [636, 57] on input "QUERY web_resources_activity.web_resources CONTAINS '/webui/logoutconfirm.html?…" at bounding box center [519, 58] width 959 height 22
type input "QUERY web_resources_activity.web_resources CONTAINS '/webui/logoutconfirm.html?…"
click at [985, 81] on div "Search" at bounding box center [979, 88] width 25 height 15
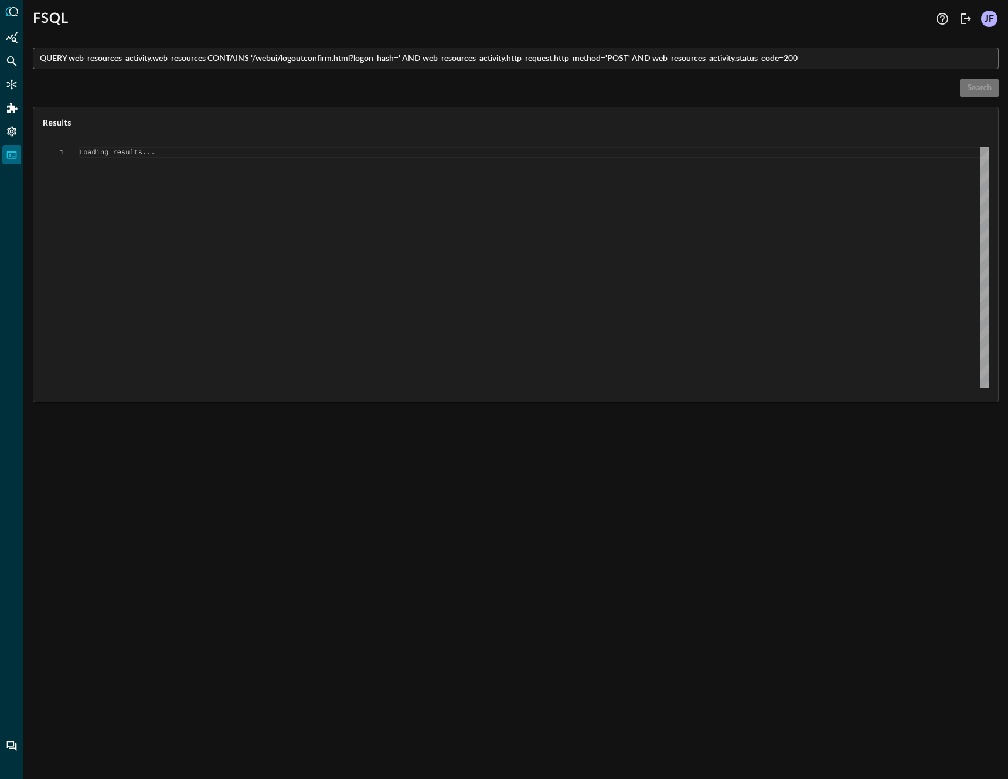
type textarea "{ "response": [ { "status": "connected" }, { "error": "Failed to execute comman…"
click at [809, 56] on input "QUERY web_resources_activity.web_resources CONTAINS '/webui/logoutconfirm.html?…" at bounding box center [519, 58] width 959 height 22
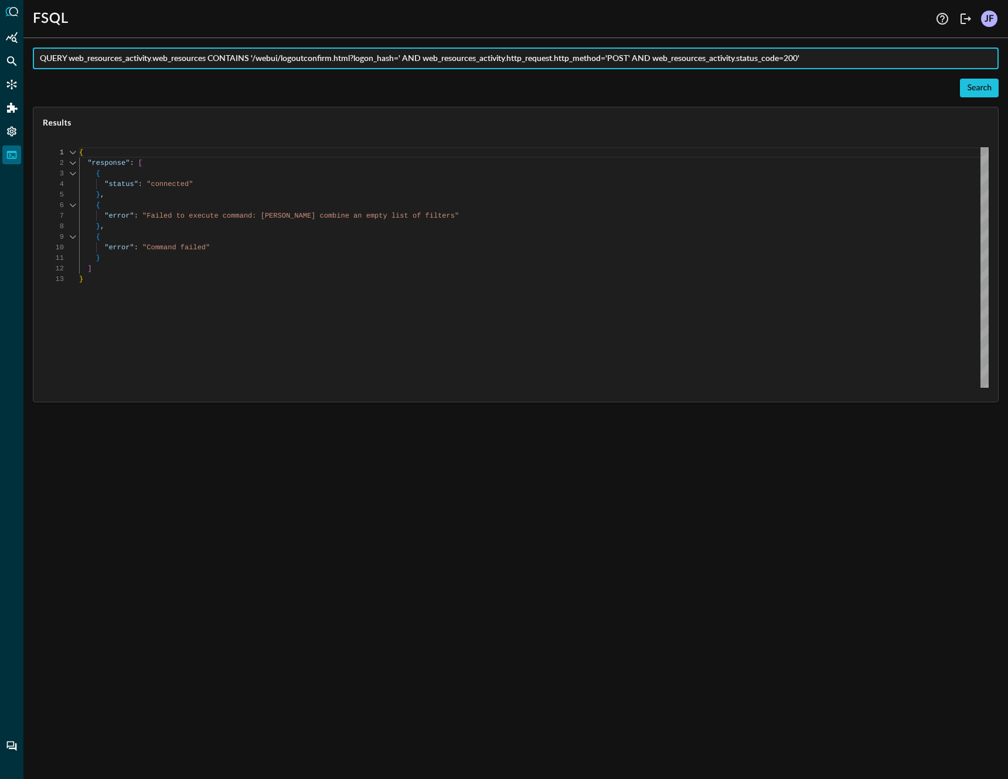
click at [794, 59] on input "QUERY web_resources_activity.web_resources CONTAINS '/webui/logoutconfirm.html?…" at bounding box center [519, 58] width 959 height 22
type input "QUERY web_resources_activity.web_resources CONTAINS '/webui/logoutconfirm.html?…"
click at [977, 88] on div "Search" at bounding box center [979, 88] width 25 height 15
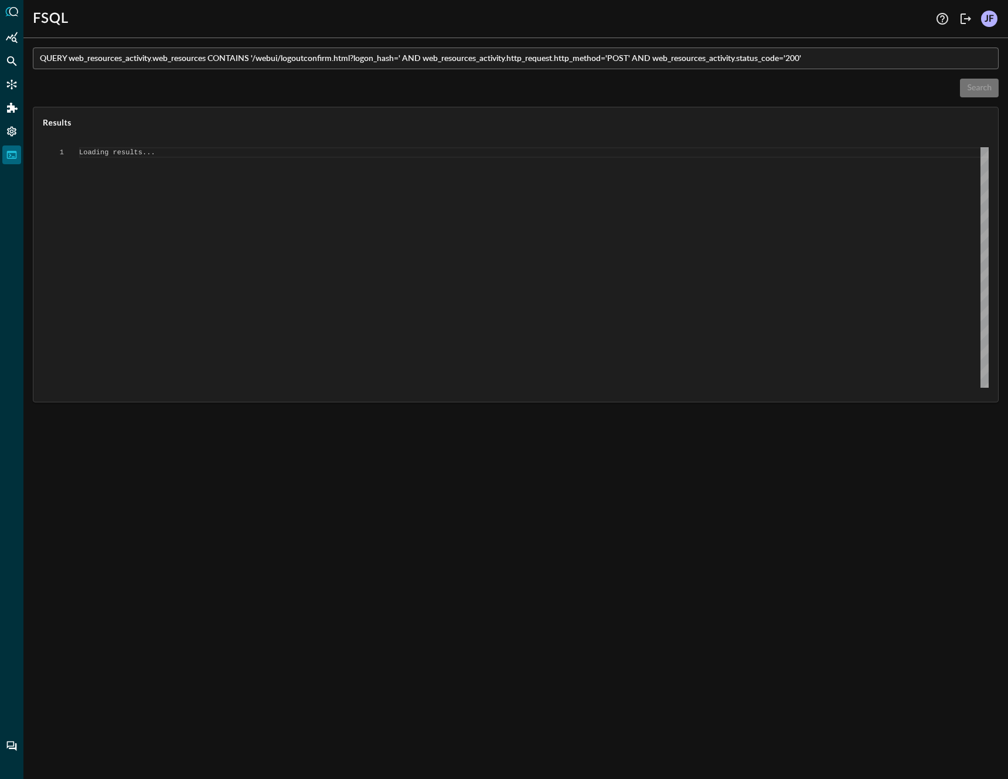
scroll to position [0, 0]
type textarea "{ "response": [ { "status": "connected" }, { "error": "Failed to execute comman…"
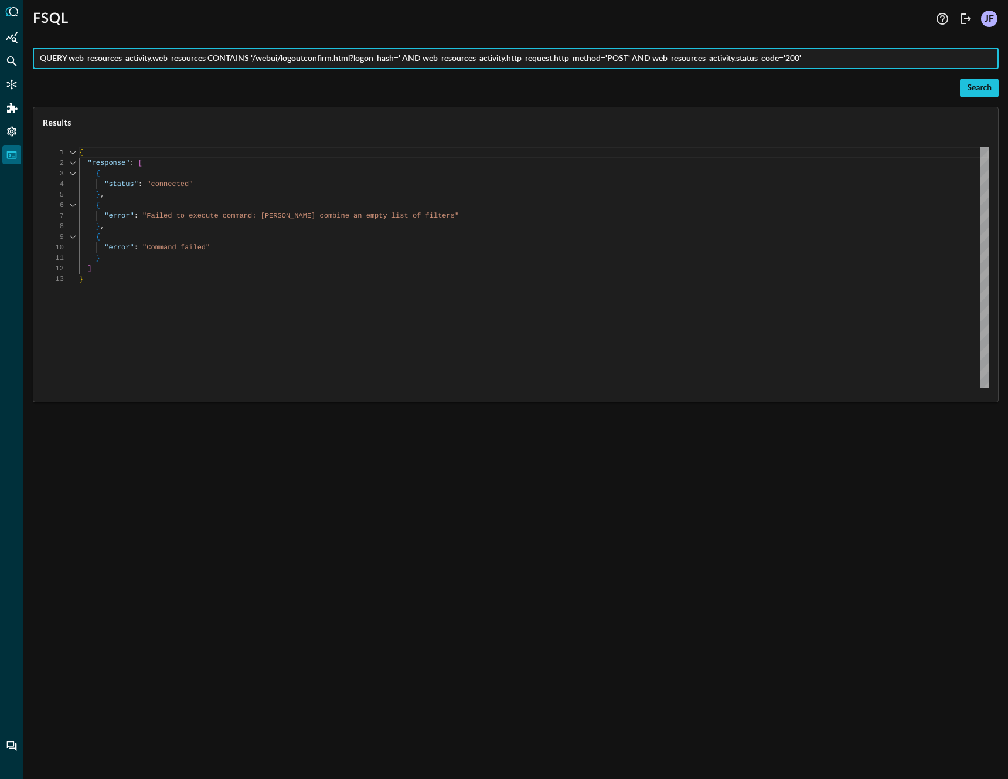
drag, startPoint x: 426, startPoint y: 62, endPoint x: 68, endPoint y: 63, distance: 358.2
click at [68, 63] on input "QUERY web_resources_activity.web_resources CONTAINS '/webui/logoutconfirm.html?…" at bounding box center [519, 58] width 959 height 22
click at [400, 57] on input "QUERY web_resources_activity.web_resources CONTAINS '/webui/logoutconfirm.html?…" at bounding box center [519, 58] width 959 height 22
type input "QUERY web_resources_activity.web_resources CONTAINS '/webui/logoutconfirm.html?…"
click at [972, 87] on div "Search" at bounding box center [979, 88] width 25 height 15
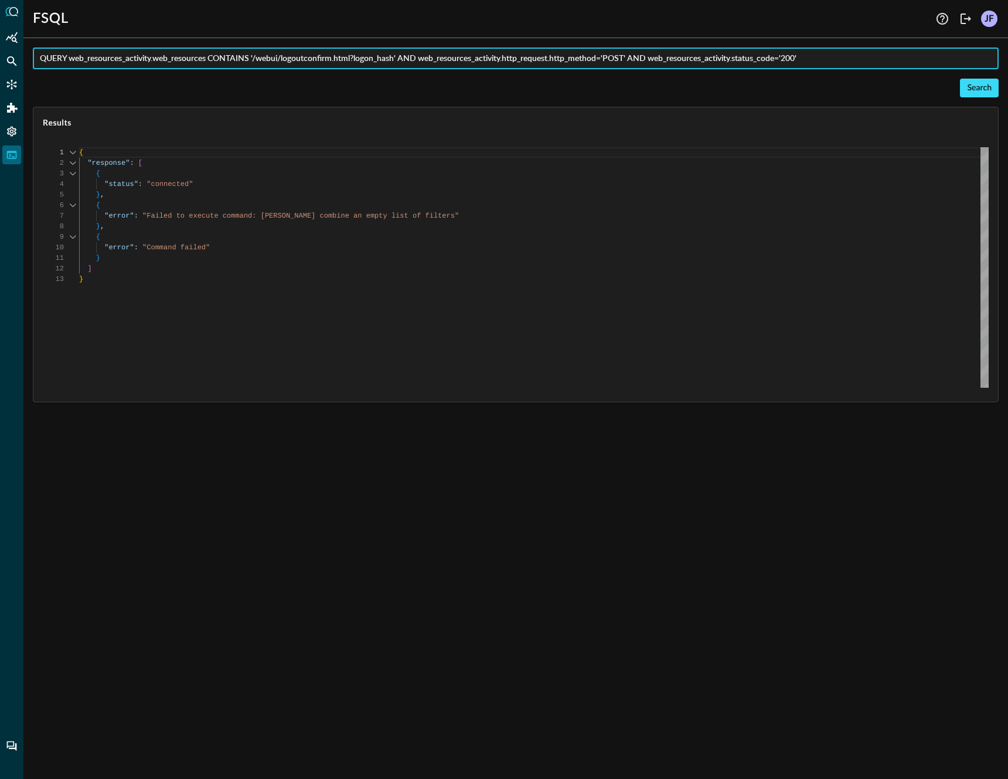
scroll to position [0, 0]
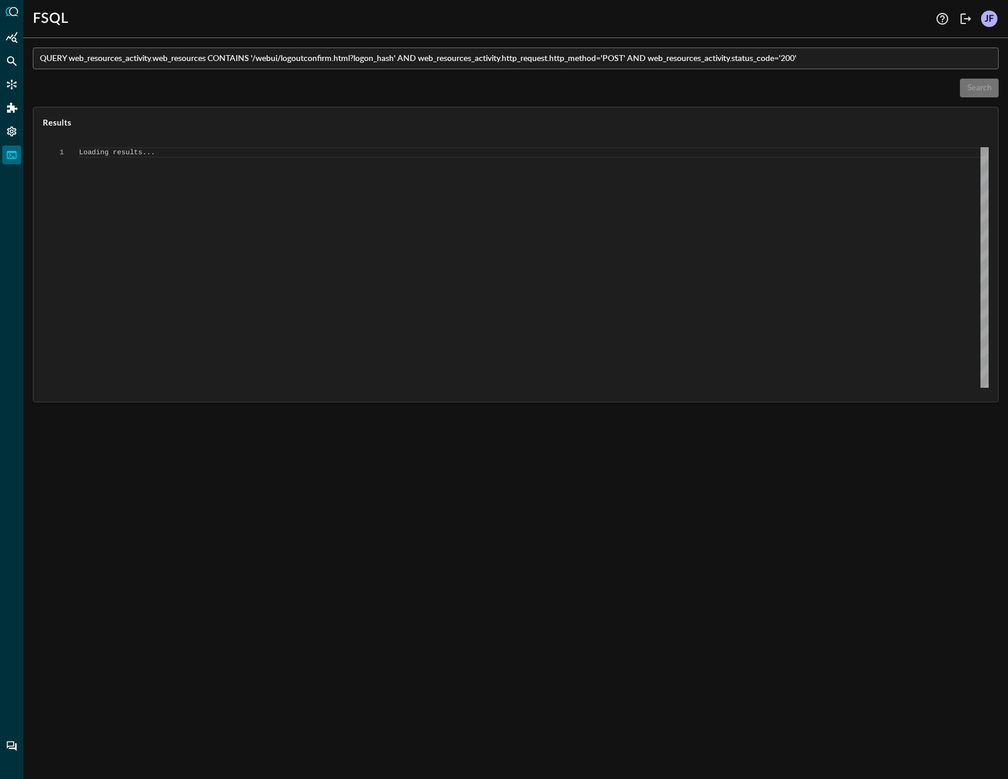
type textarea "{ "response": [ { "status": "connected" }, { "error": "Failed to execute comman…"
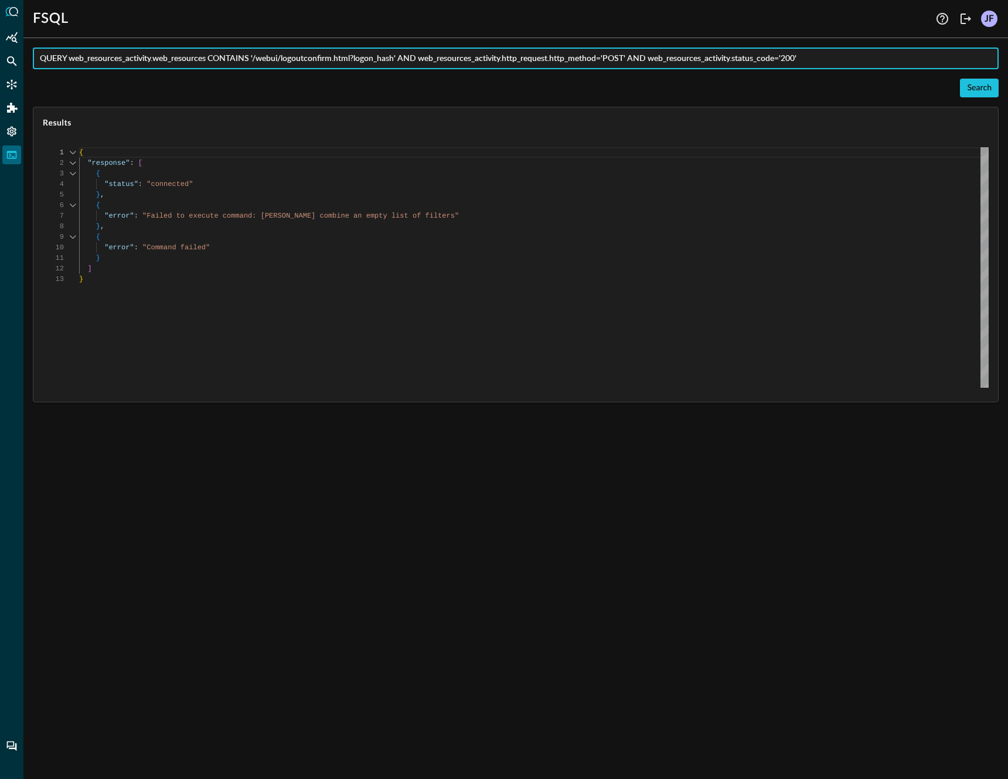
drag, startPoint x: 401, startPoint y: 61, endPoint x: 432, endPoint y: 115, distance: 62.2
click at [432, 115] on div "QUERY web_resources_activity.web_resources CONTAINS '/webui/logoutconfirm.html?…" at bounding box center [516, 224] width 966 height 355
type input "QUERY web_resources_activity.web_resources CONTAINS '/webui/logoutconfirm.html?…"
click at [962, 89] on button "Search" at bounding box center [979, 88] width 39 height 19
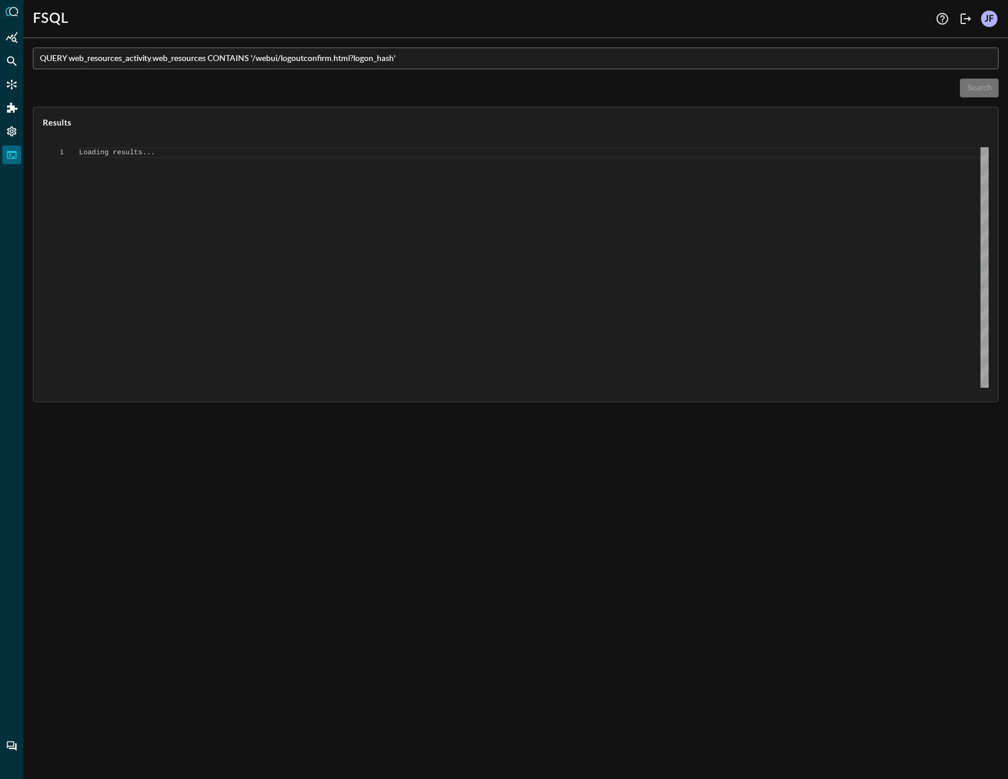
scroll to position [0, 0]
type textarea "{ "response": [ { "status": "connected" }, { "error": "Failed to execute comman…"
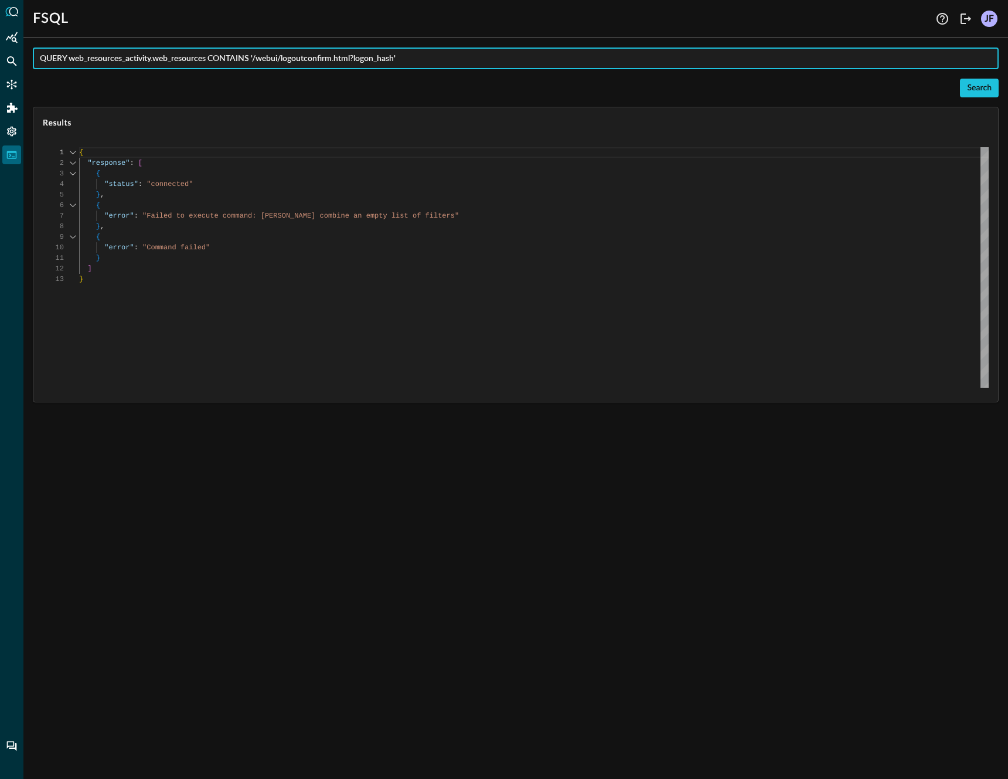
click at [642, 52] on input "QUERY web_resources_activity.web_resources CONTAINS '/webui/logoutconfirm.html?…" at bounding box center [519, 58] width 959 height 22
click at [420, 58] on input "QUERY web_resources_activity.web_resources CONTAINS '/webui/logoutconfirm.html?…" at bounding box center [519, 58] width 959 height 22
drag, startPoint x: 423, startPoint y: 58, endPoint x: 71, endPoint y: 58, distance: 351.8
click at [71, 58] on input "QUERY web_resources_activity.web_resources CONTAINS '/webui/logoutconfirm.html?…" at bounding box center [519, 58] width 959 height 22
type input "QUERY web_resources_activity.http_request.http_method='POST' AND web_resources_…"
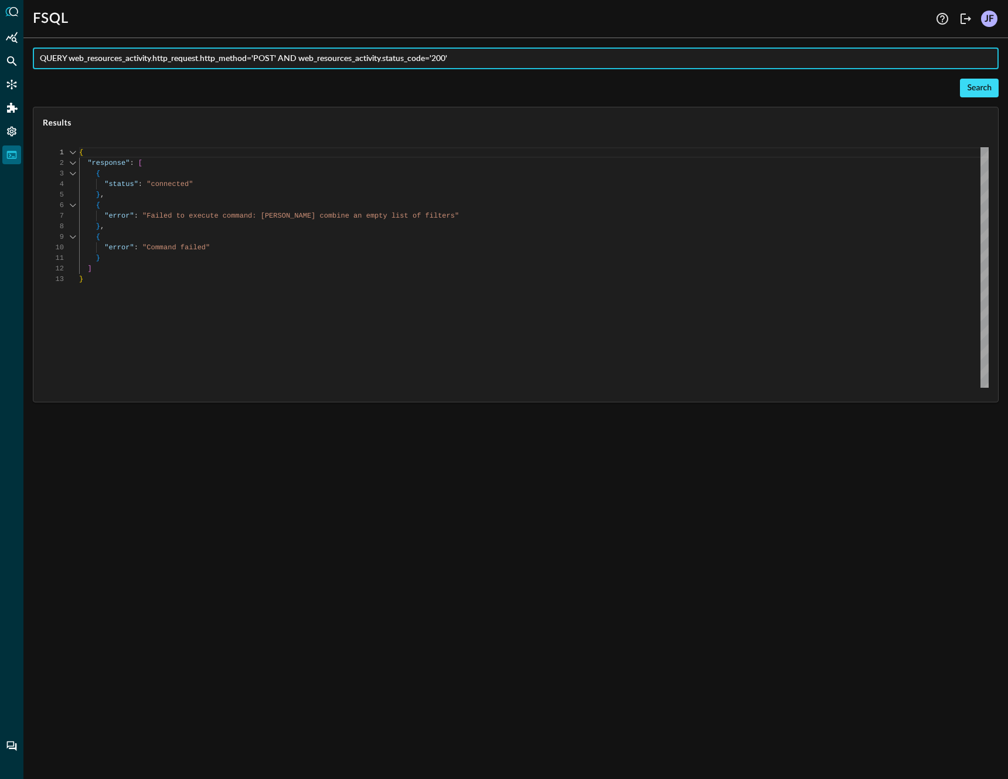
click at [974, 87] on div "Search" at bounding box center [979, 88] width 25 height 15
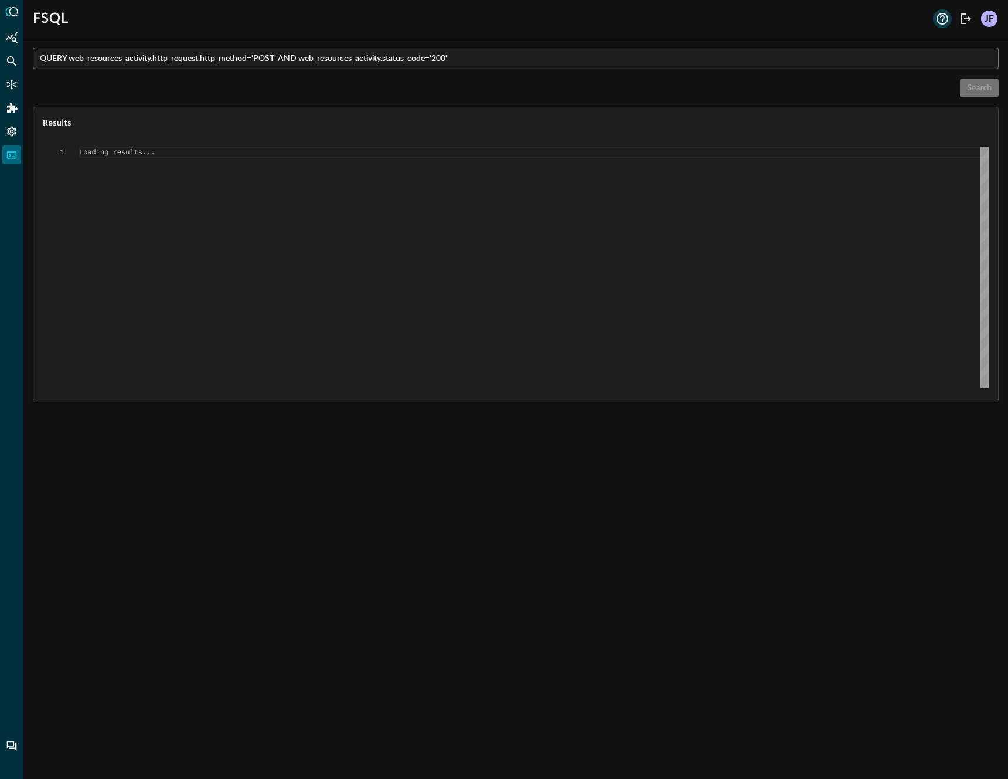
type textarea "{ "response": [ { "status": "connected" }, { "command": "QUERY" }, { "search_id…"
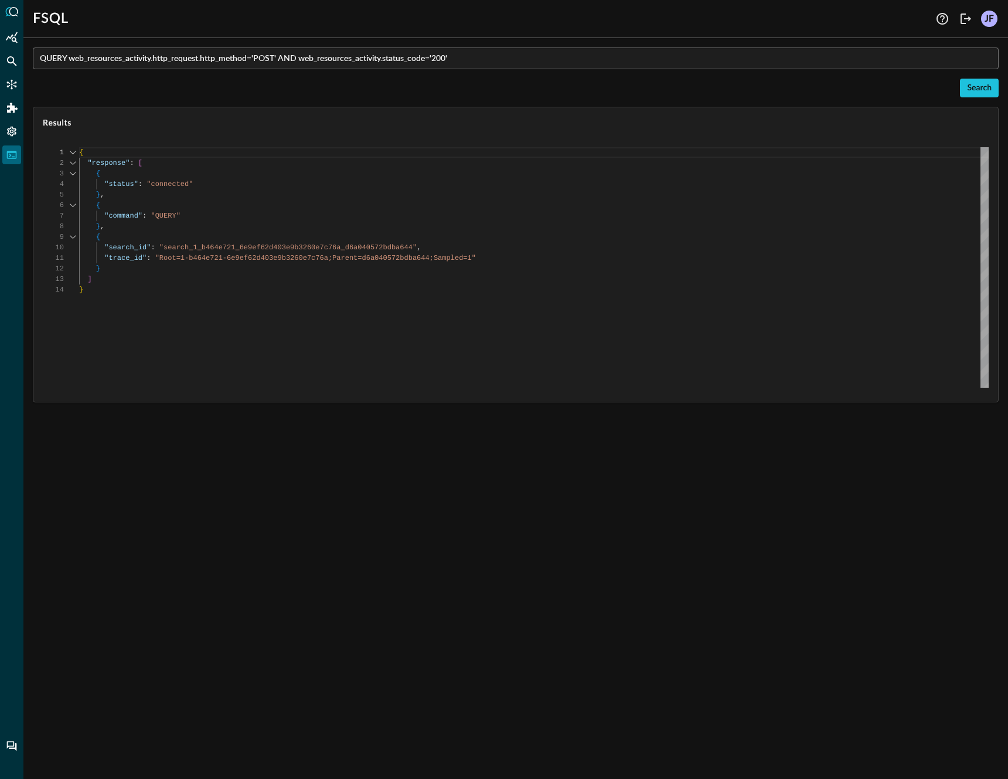
click at [550, 62] on input "QUERY web_resources_activity.http_request.http_method='POST' AND web_resources_…" at bounding box center [519, 58] width 959 height 22
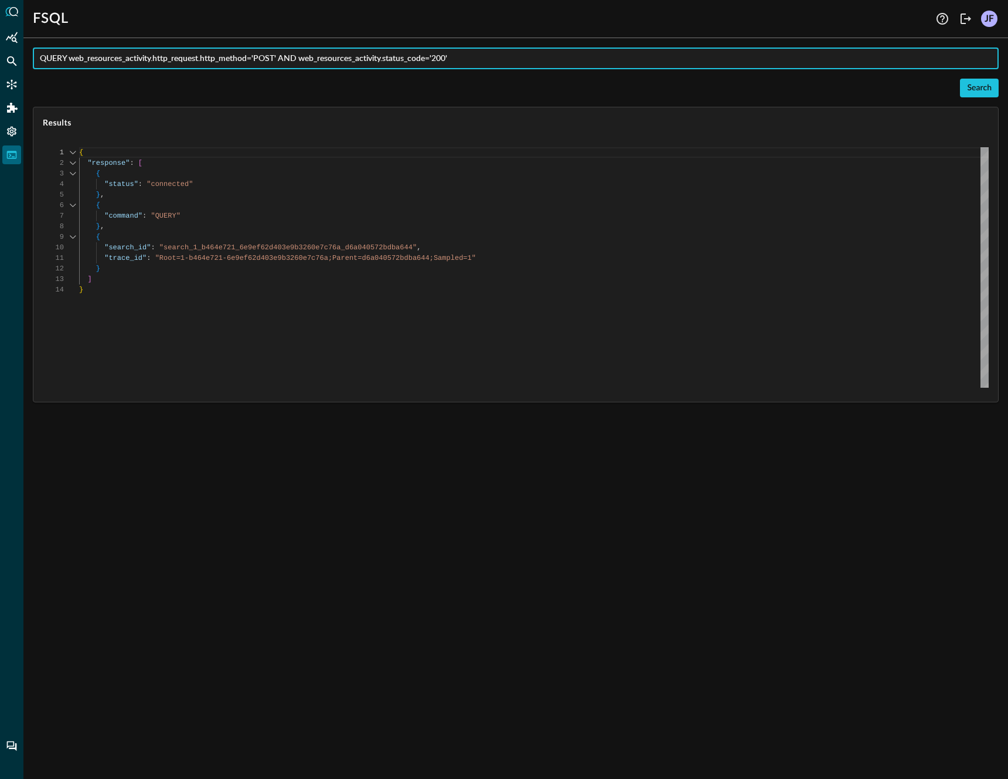
paste input "web_resources_activity.web_resources CONTAINS '/webui/logoutconfirm.html?logon_…"
click at [456, 60] on input "QUERY web_resources_activity.http_request.http_method='POST' AND web_resources_…" at bounding box center [519, 58] width 959 height 22
drag, startPoint x: 836, startPoint y: 57, endPoint x: 808, endPoint y: 55, distance: 28.2
click at [808, 55] on input "QUERY web_resources_activity.http_request.http_method='POST' AND web_resources_…" at bounding box center [519, 58] width 959 height 22
type input "QUERY web_resources_activity.http_request.http_method='POST' AND web_resources_…"
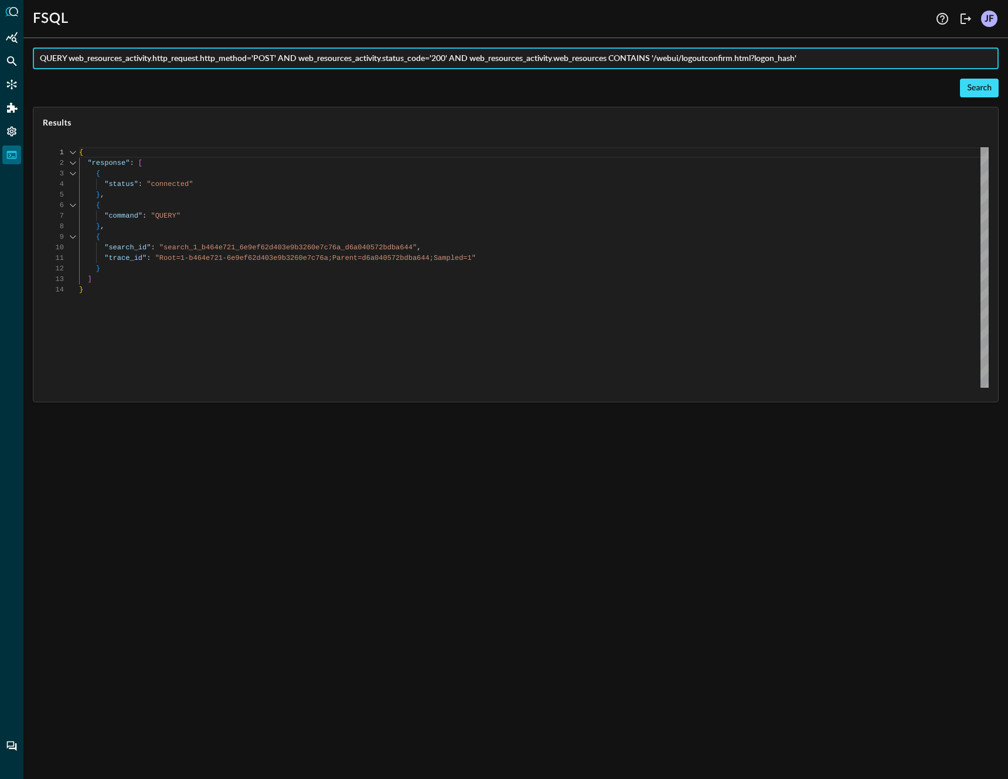
click at [986, 90] on div "Search" at bounding box center [979, 88] width 25 height 15
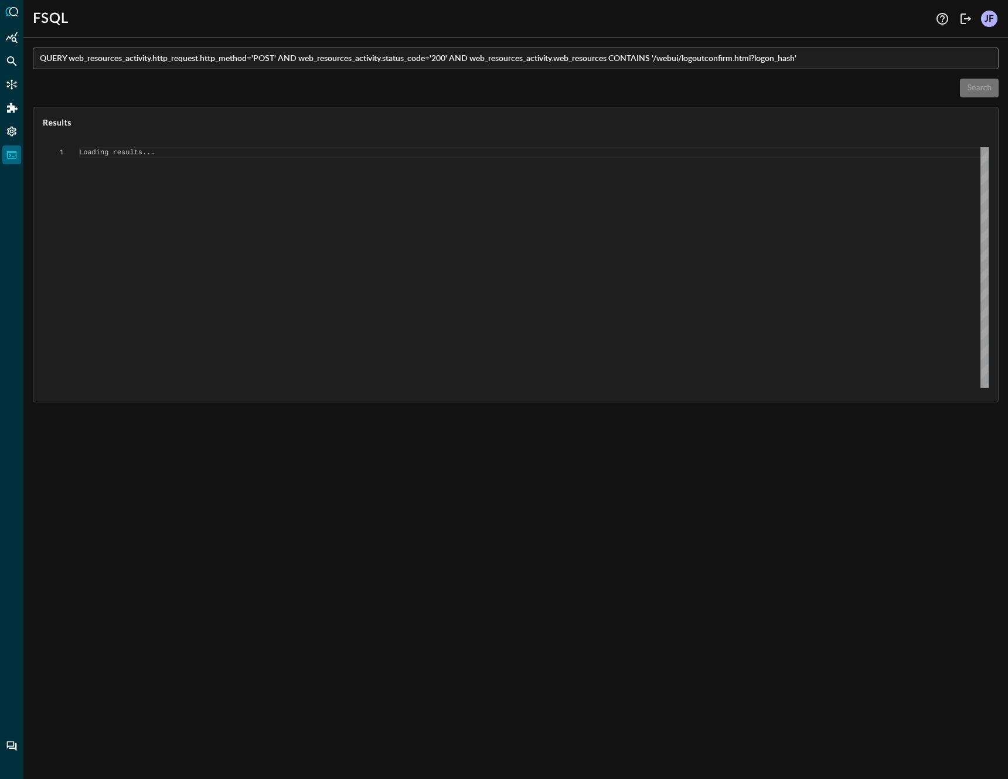
scroll to position [0, 0]
type textarea "{ "response": [ { "status": "connected" }, { "error": "Failed to execute comman…"
click at [40, 59] on input "QUERY web_resources_activity.http_request.http_method='POST' AND web_resources_…" at bounding box center [519, 58] width 959 height 22
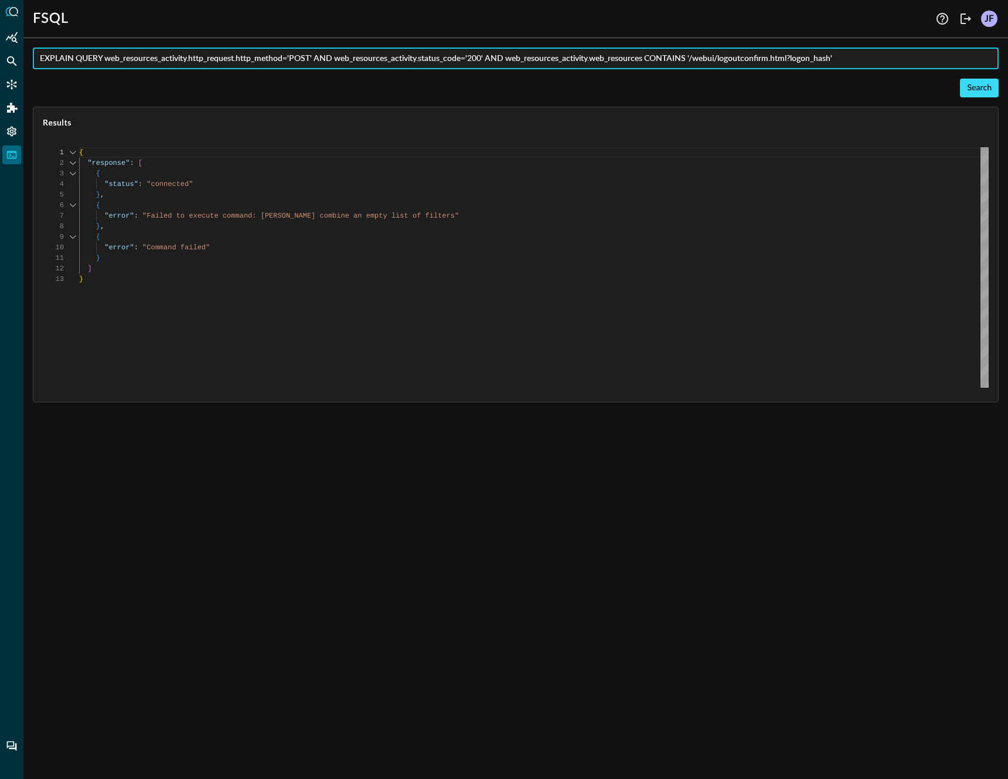
type input "EXPLAIN QUERY web_resources_activity.http_request.http_method='POST' AND web_re…"
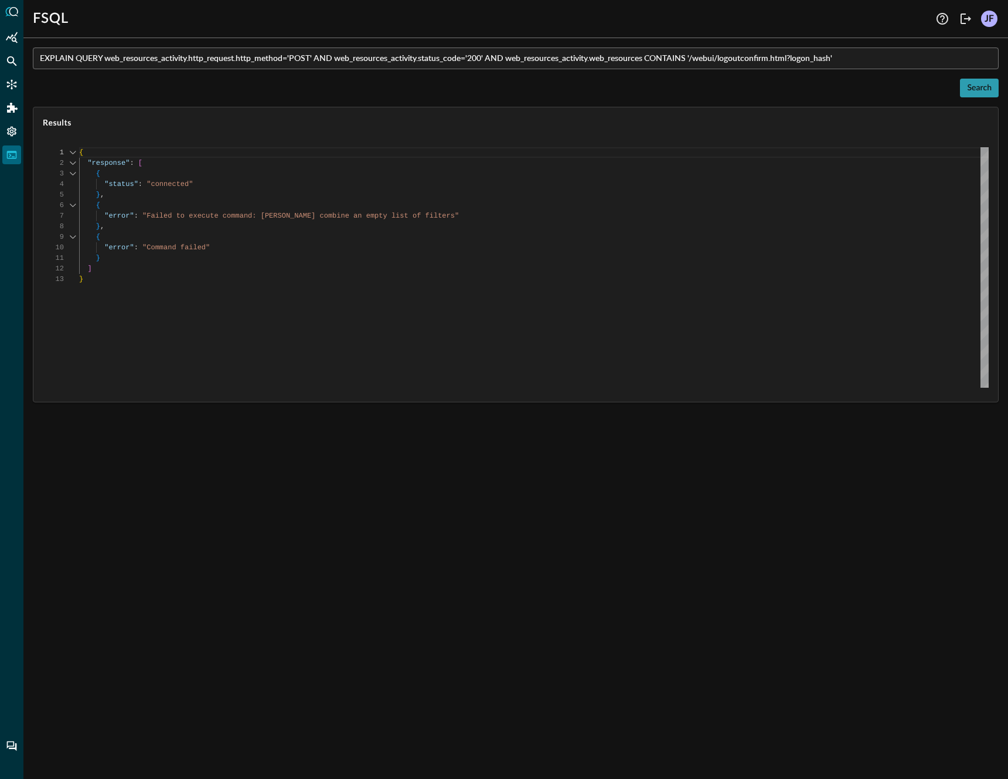
click at [991, 88] on div "Search" at bounding box center [979, 88] width 25 height 15
type textarea "{ "response": [ { "status": "connected" }, { "error": "Failed to execute comman…"
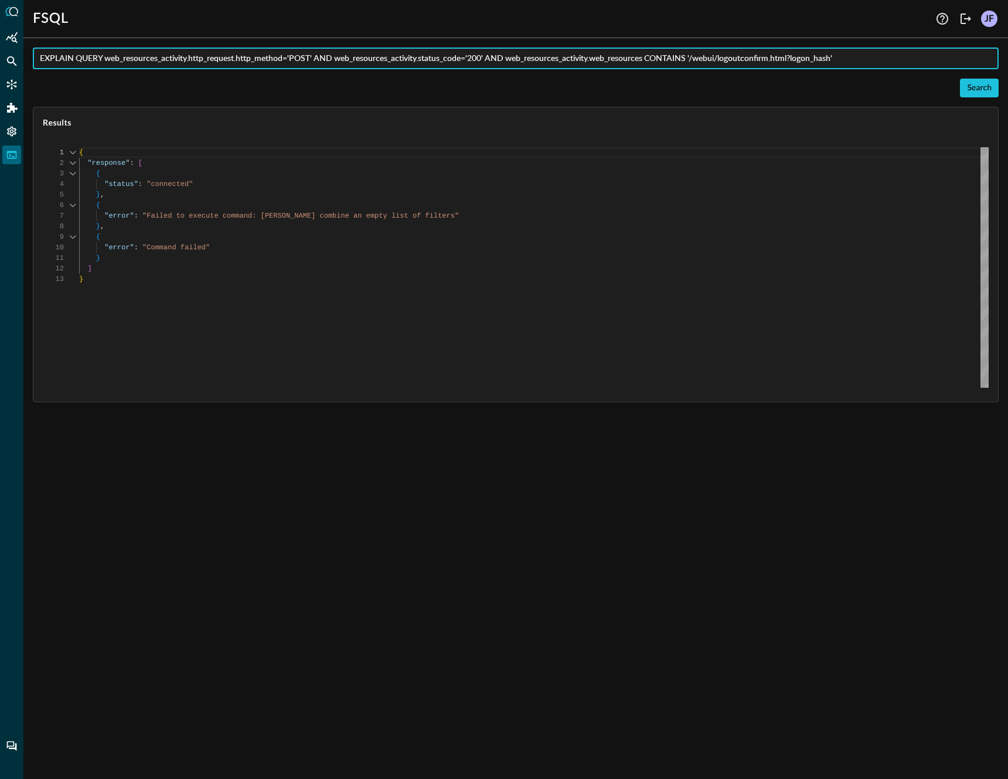
drag, startPoint x: 863, startPoint y: 60, endPoint x: 490, endPoint y: 57, distance: 372.9
click at [490, 57] on input "EXPLAIN QUERY web_resources_activity.http_request.http_method='POST' AND web_re…" at bounding box center [519, 58] width 959 height 22
type input "EXPLAIN QUERY web_resources_activity.http_request.http_method='POST' AND web_re…"
click at [976, 89] on div "Search" at bounding box center [979, 88] width 25 height 15
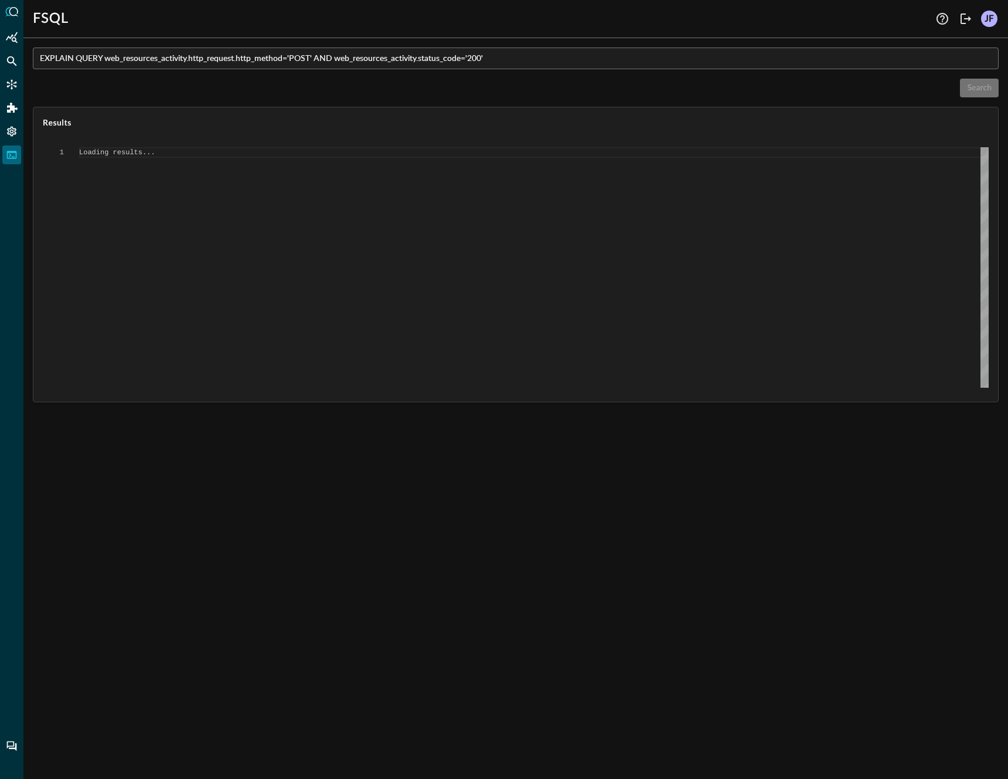
scroll to position [0, 0]
type textarea "{ "response": [ { "status": "connected" }, { "command": "EXPAND QUERY" }, { "ex…"
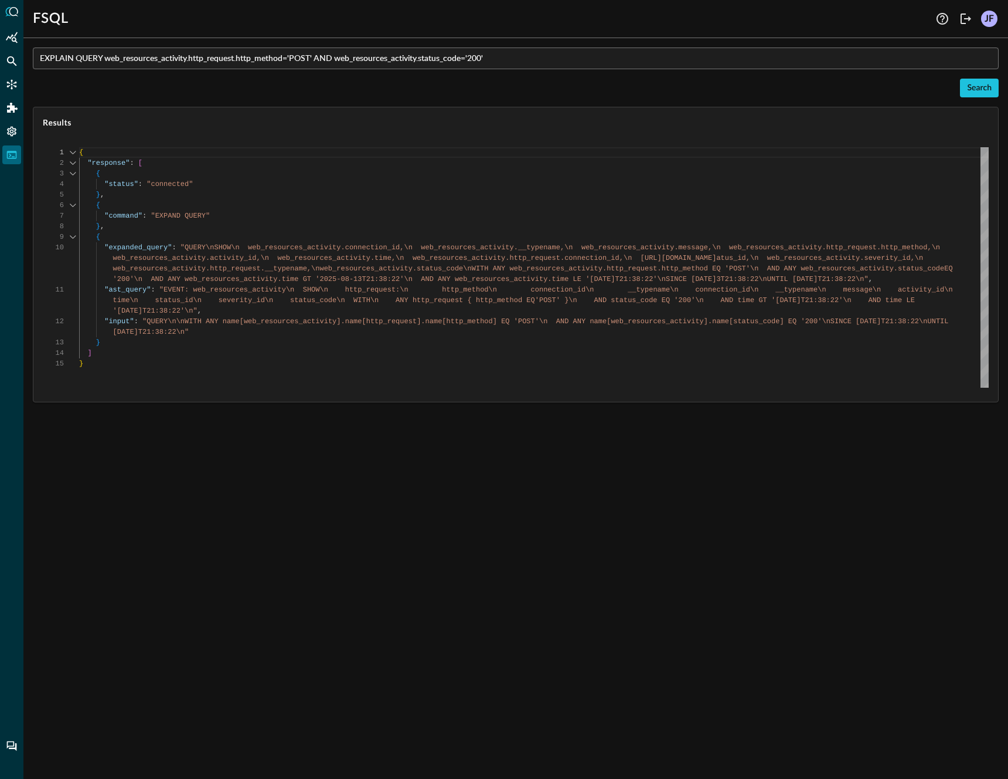
click at [547, 57] on input "EXPLAIN QUERY web_resources_activity.http_request.http_method='POST' AND web_re…" at bounding box center [519, 58] width 959 height 22
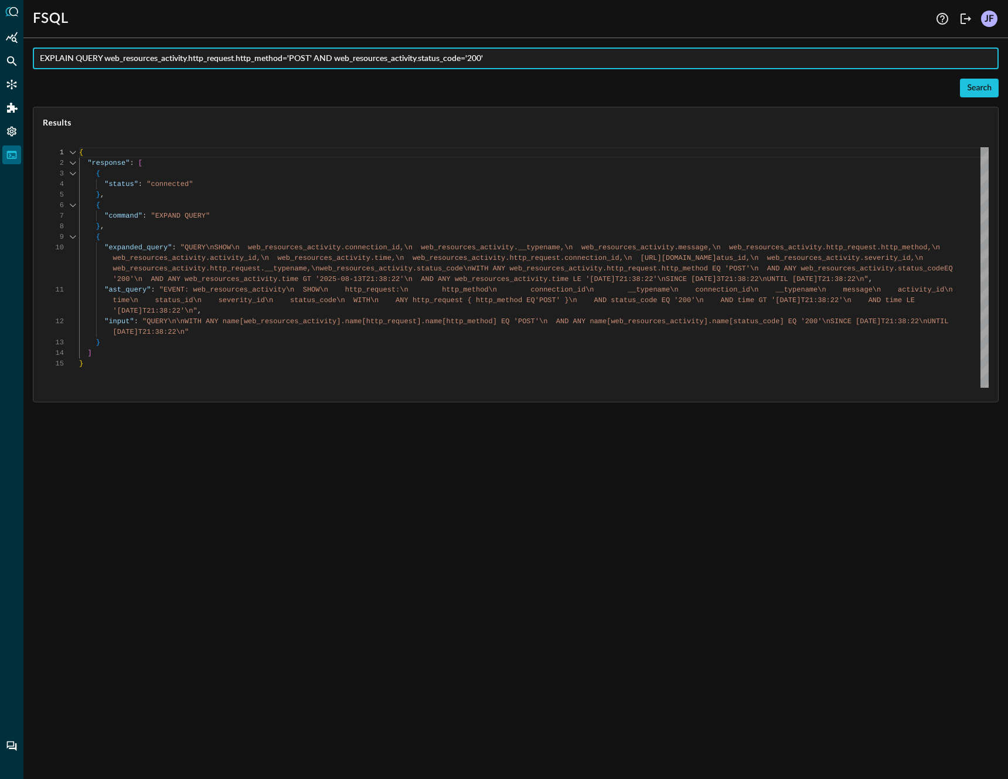
paste input "AND web_resources_activity.web_resources CONTAINS '/webui/logoutconfirm.html?lo…"
click at [650, 60] on input "EXPLAIN QUERY web_resources_activity.http_request.http_method='POST' AND web_re…" at bounding box center [519, 58] width 959 height 22
type input "EXPLAIN QUERY web_resources_activity.http_request.http_method='POST' AND web_re…"
click at [977, 93] on div "Search" at bounding box center [979, 88] width 25 height 15
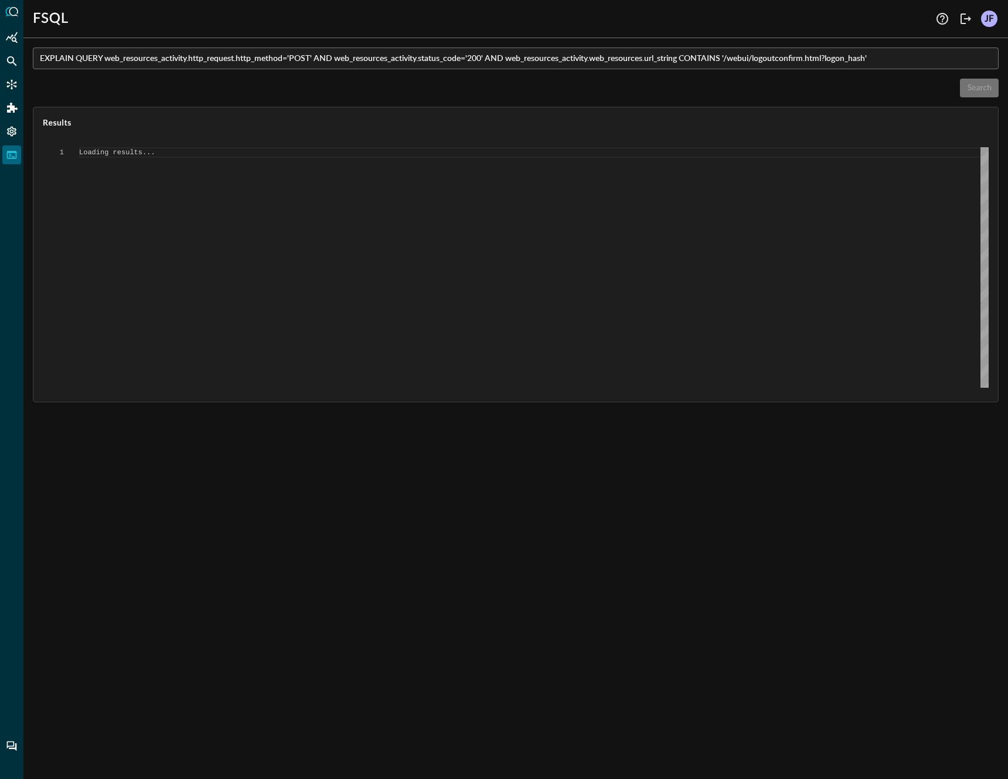
type textarea "{ "response": [ "Error invoking FSQL: TypeError: network error" ] }"
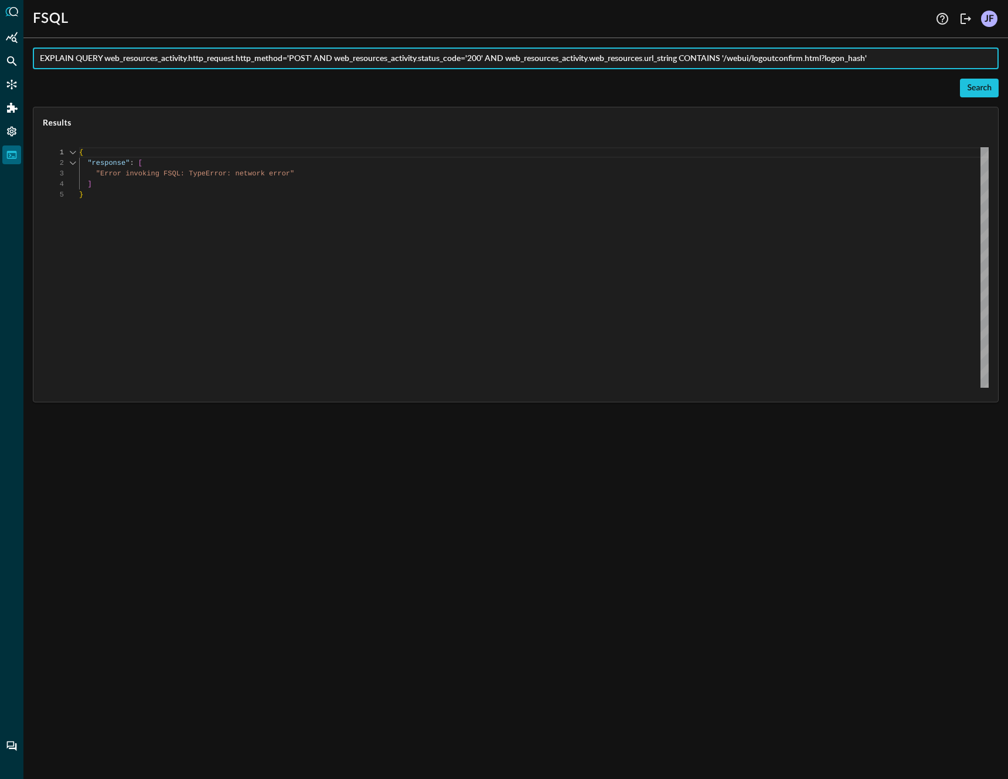
drag, startPoint x: 74, startPoint y: 57, endPoint x: 25, endPoint y: 56, distance: 49.8
click at [25, 56] on div "EXPLAIN QUERY web_resources_activity.http_request.http_method='POST' AND web_re…" at bounding box center [515, 412] width 985 height 731
click at [653, 58] on input "QUERY web_resources_activity.http_request.http_method='POST' AND web_resources_…" at bounding box center [519, 58] width 959 height 22
type input "QUERY web_resources_activity.http_request.http_method='POST' AND web_resources_…"
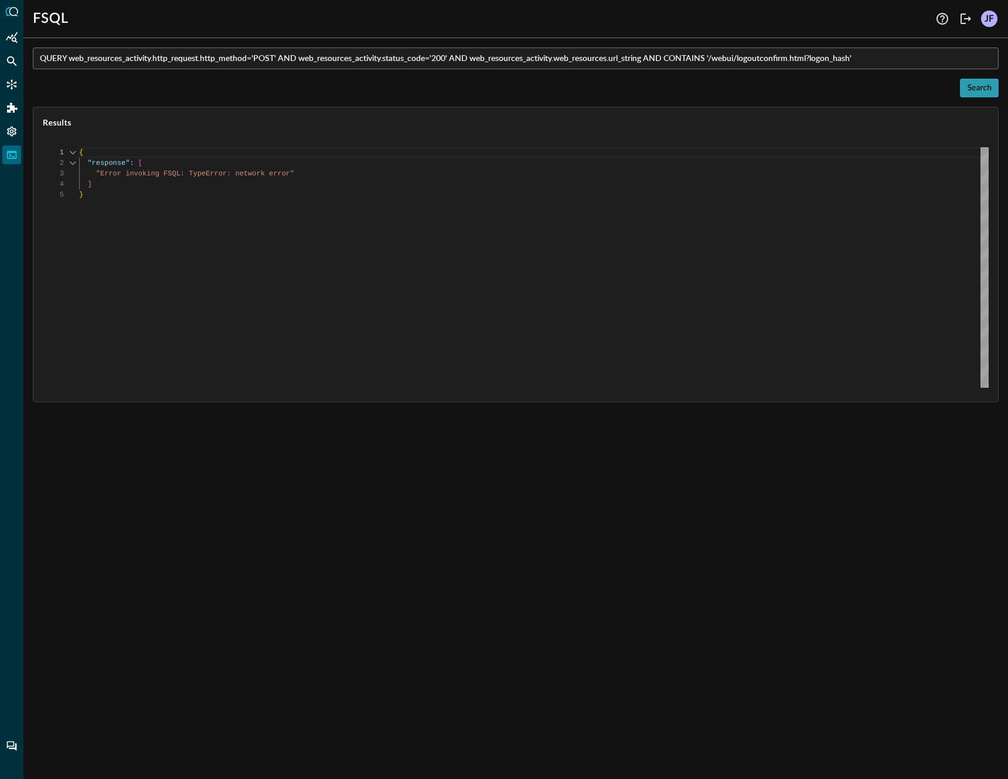
click at [974, 91] on div "Search" at bounding box center [979, 88] width 25 height 15
type textarea "{ "response": [ { "status": "connected" }, { "error": "Failed to execute comman…"
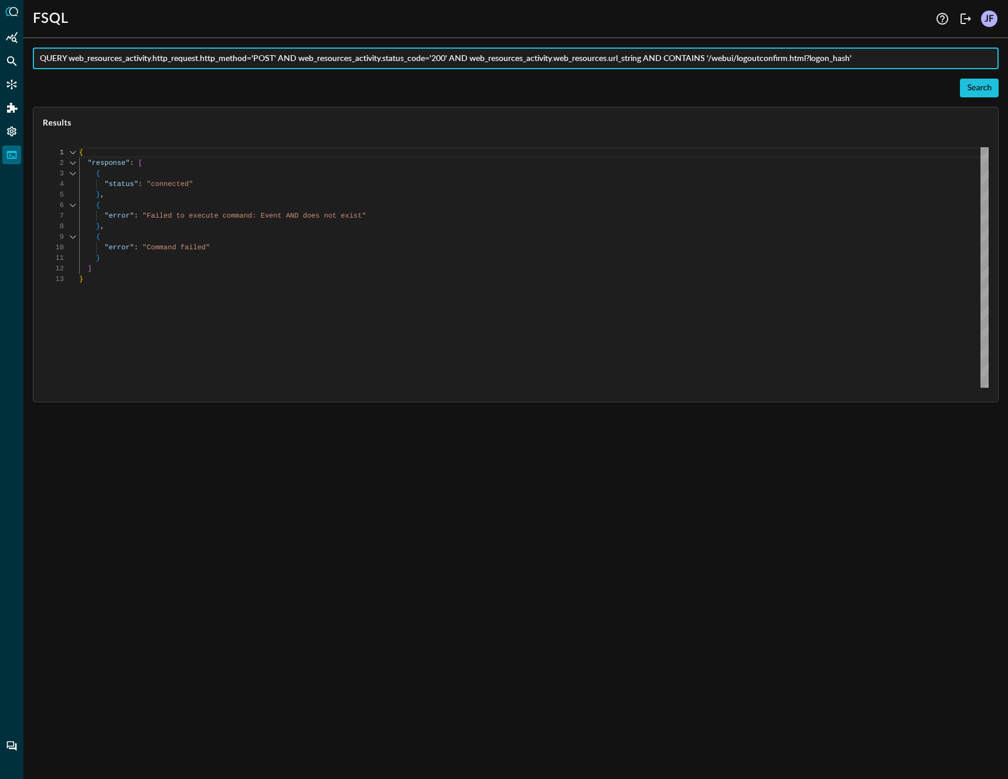
click at [661, 60] on input "QUERY web_resources_activity.http_request.http_method='POST' AND web_resources_…" at bounding box center [519, 58] width 959 height 22
type input "QUERY web_resources_activity.http_request.http_method='POST' AND web_resources_…"
click at [973, 86] on div "Search" at bounding box center [979, 88] width 25 height 15
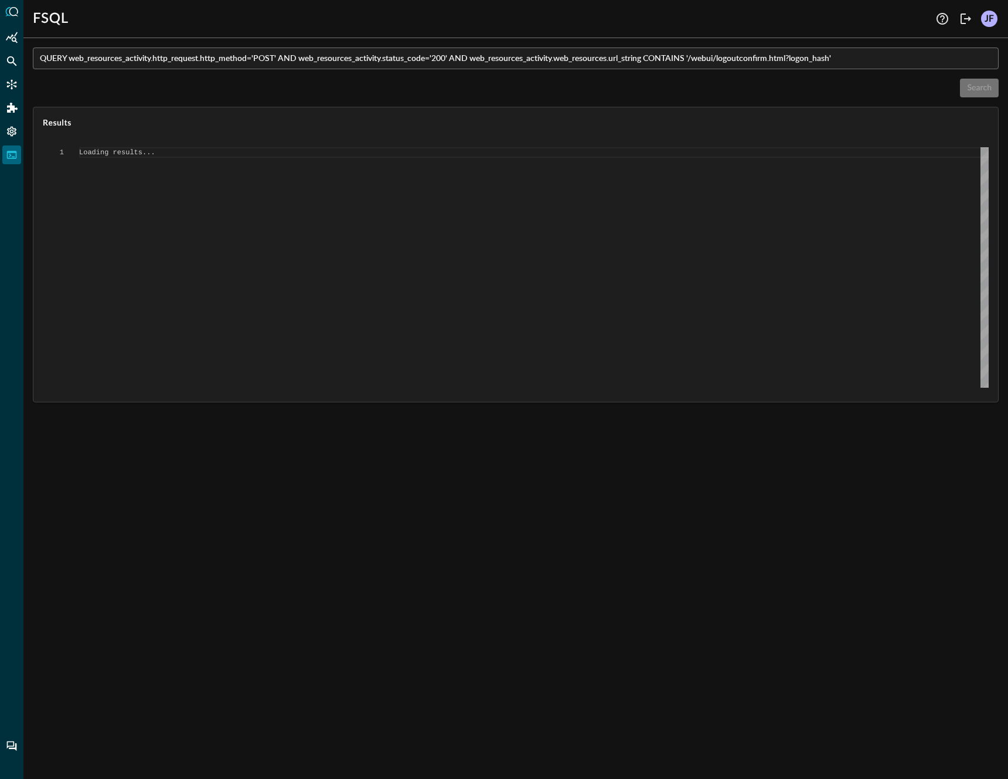
type textarea "{ "response": [ { "status": "connected" }, { "command": "QUERY" }, { "search_id…"
click at [787, 54] on input "QUERY web_resources_activity.http_request.http_method='POST' AND web_resources_…" at bounding box center [519, 58] width 959 height 22
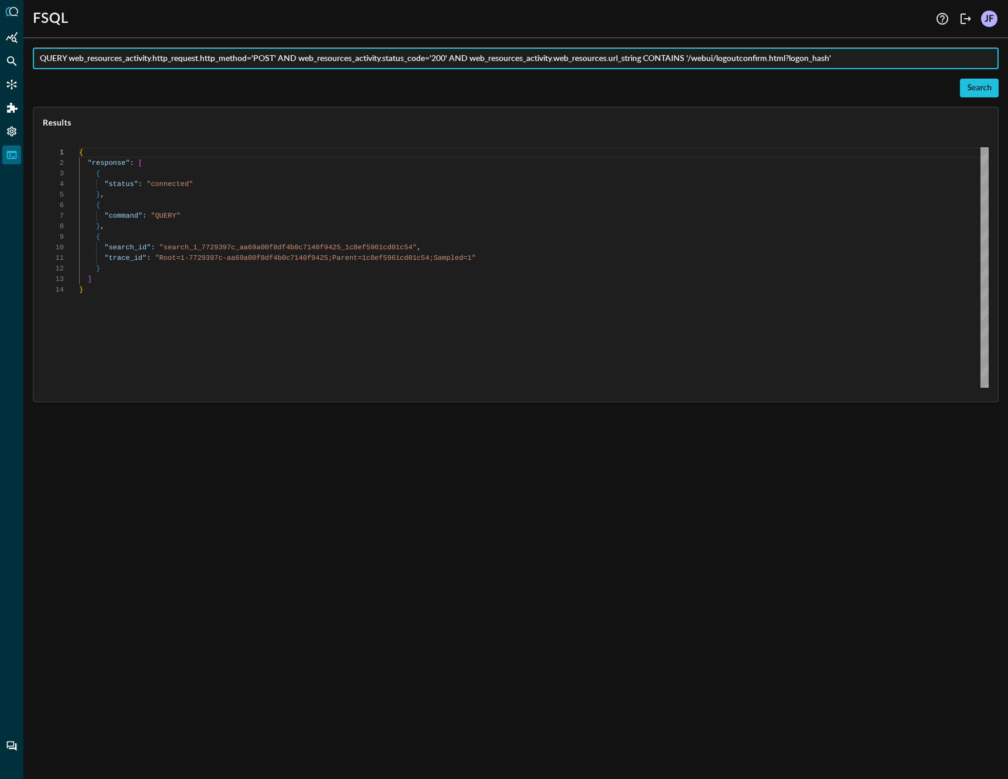
scroll to position [106, 0]
drag, startPoint x: 874, startPoint y: 61, endPoint x: 133, endPoint y: 49, distance: 740.5
click at [133, 49] on input "QUERY web_resources_activity.http_request.http_method='POST' AND web_resources_…" at bounding box center [519, 58] width 959 height 22
